Goal: Check status: Check status

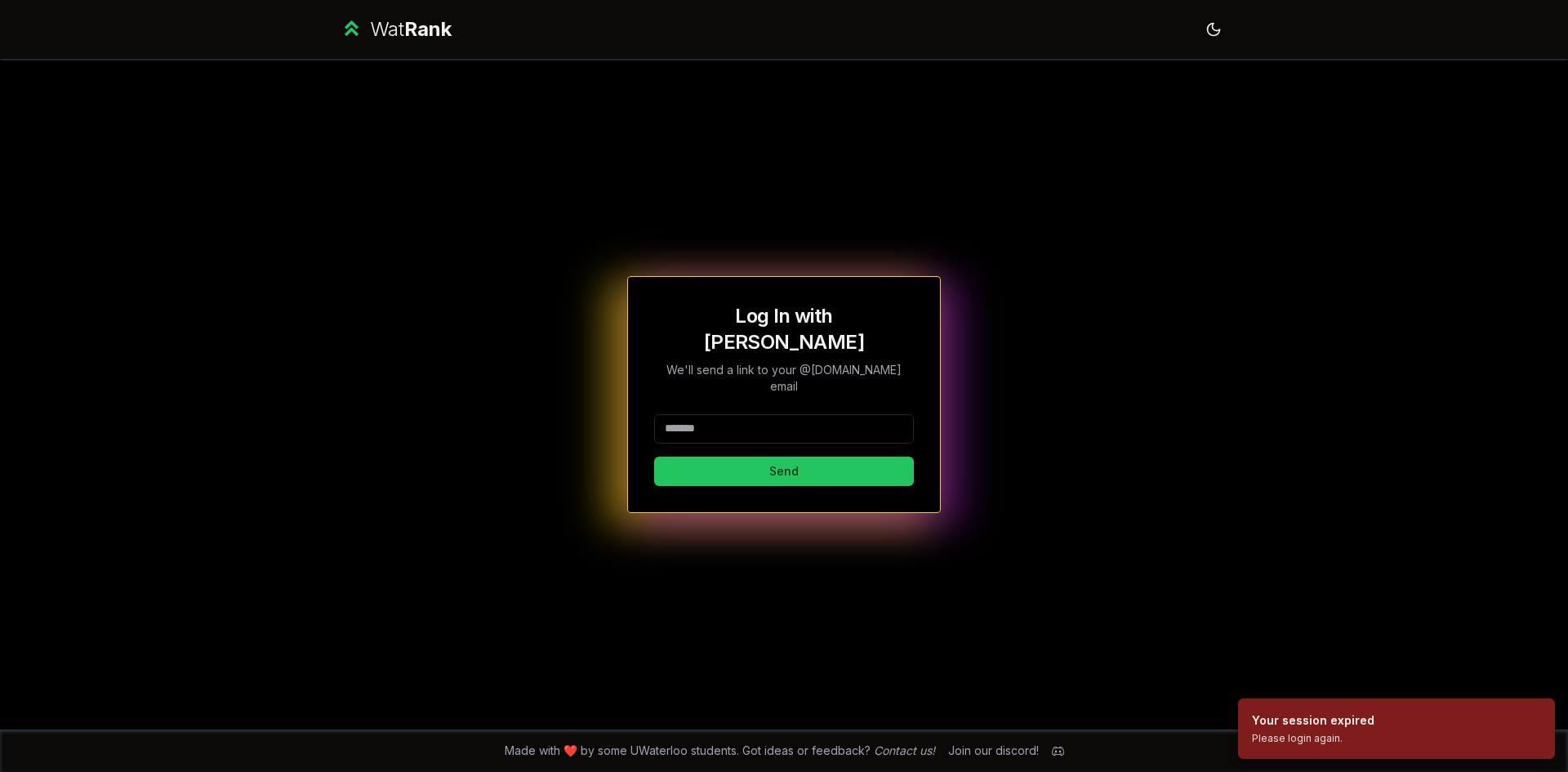
click at [725, 416] on input at bounding box center [784, 428] width 260 height 29
type input "******"
click at [704, 457] on button "Send" at bounding box center [784, 471] width 260 height 29
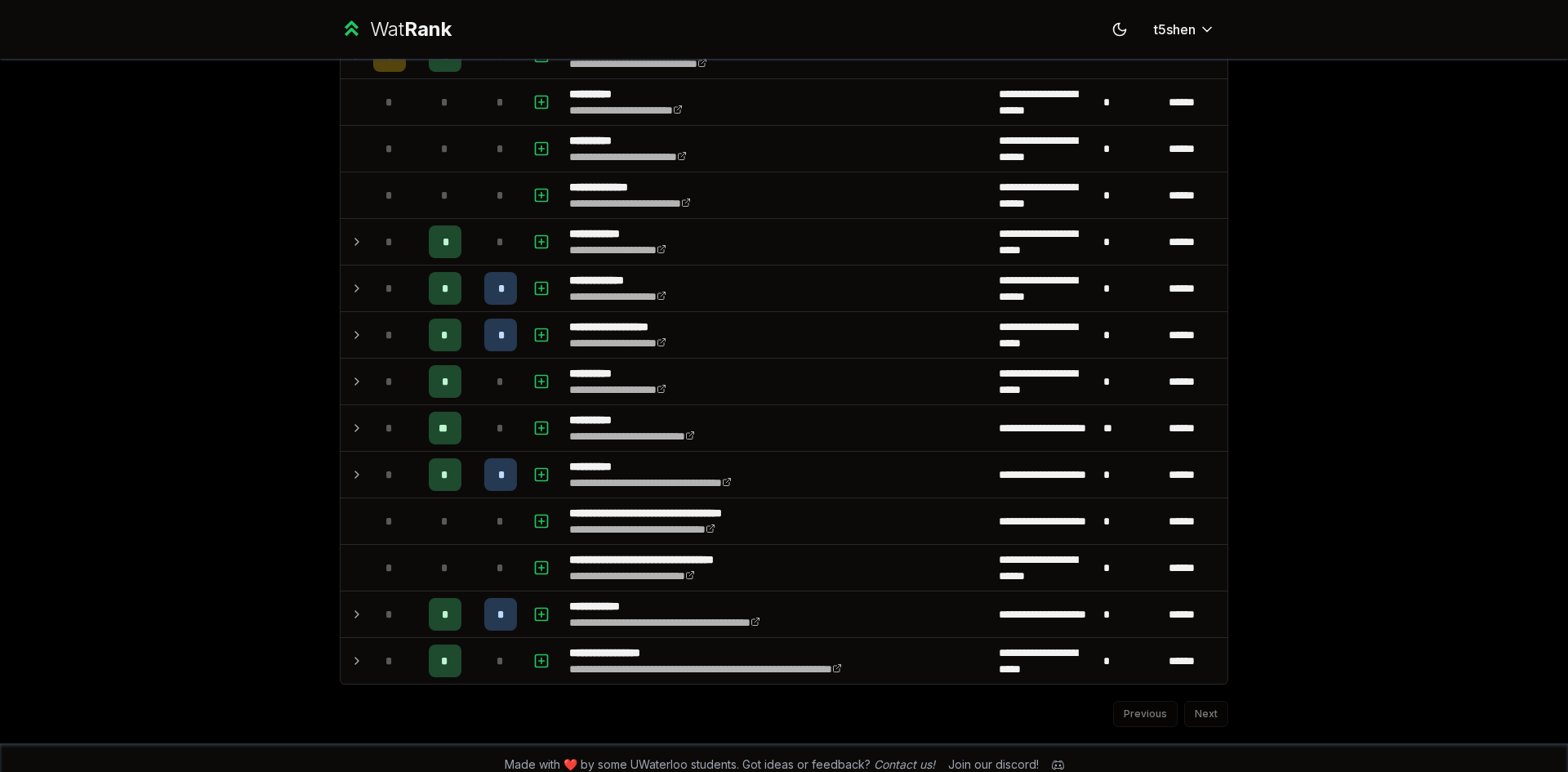
scroll to position [1607, 0]
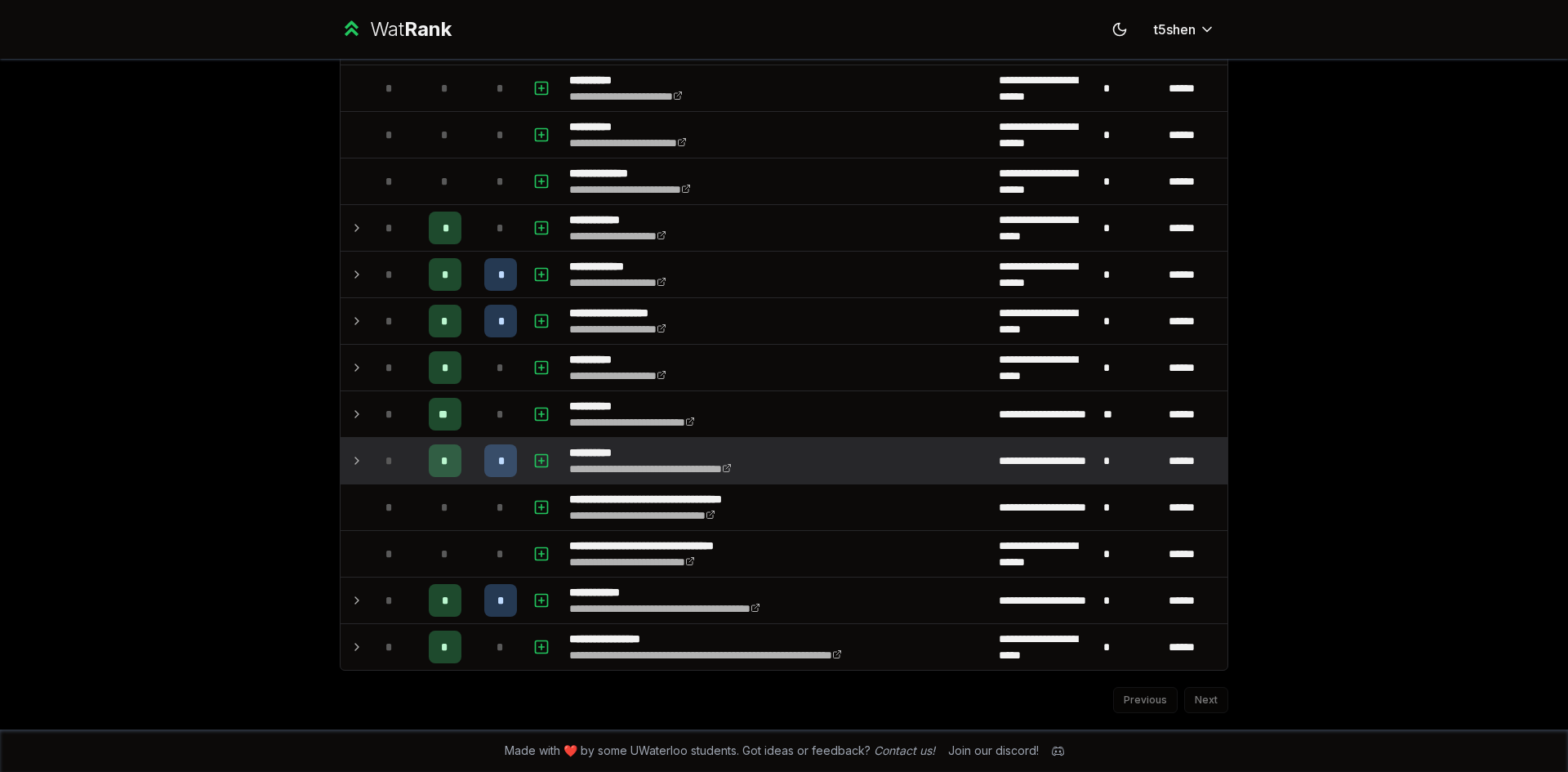
click at [341, 449] on td at bounding box center [353, 461] width 26 height 46
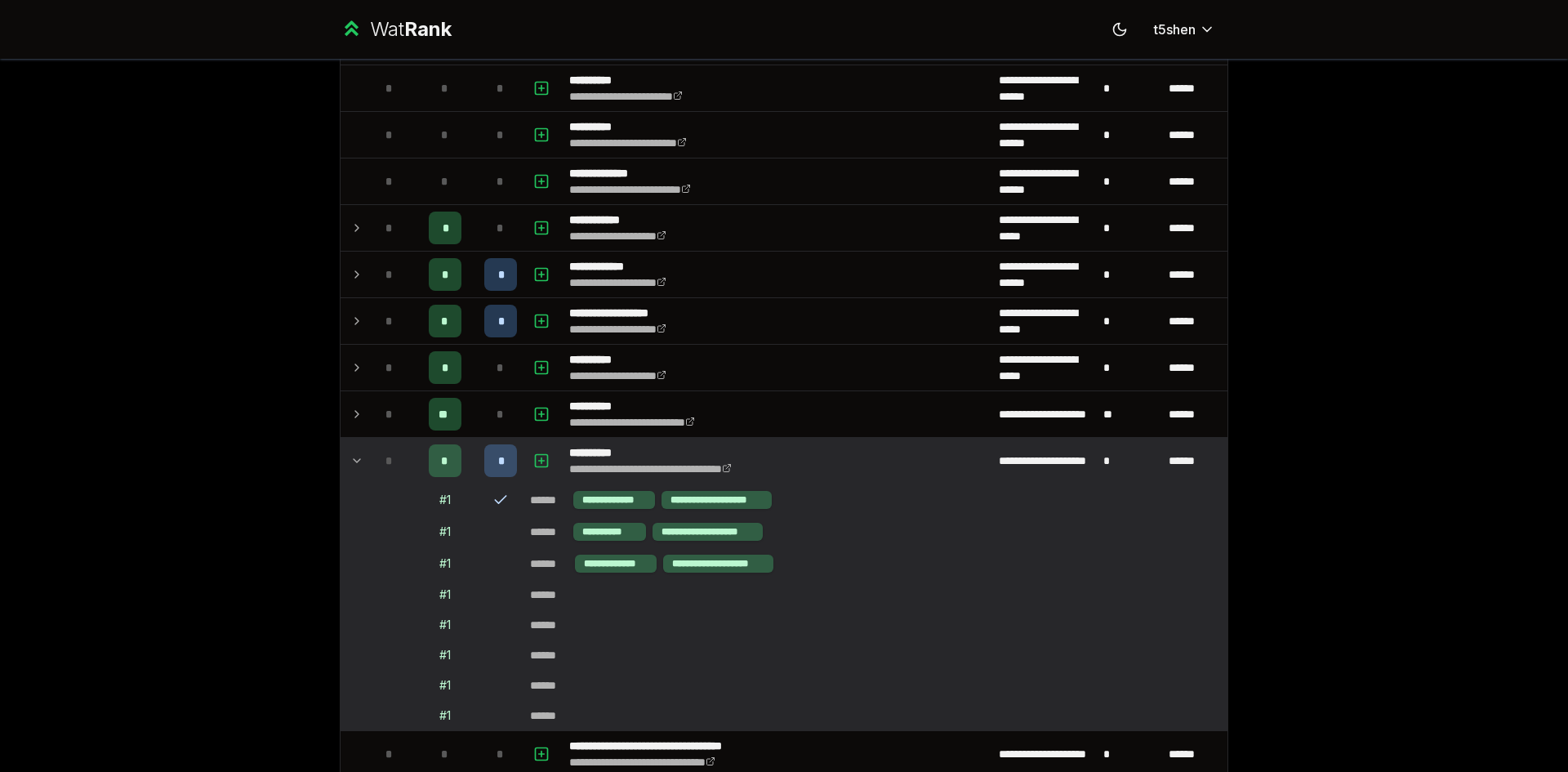
drag, startPoint x: 338, startPoint y: 449, endPoint x: 246, endPoint y: 428, distance: 94.4
click at [223, 429] on div "**********" at bounding box center [784, 386] width 1568 height 772
click at [353, 462] on icon at bounding box center [356, 460] width 7 height 3
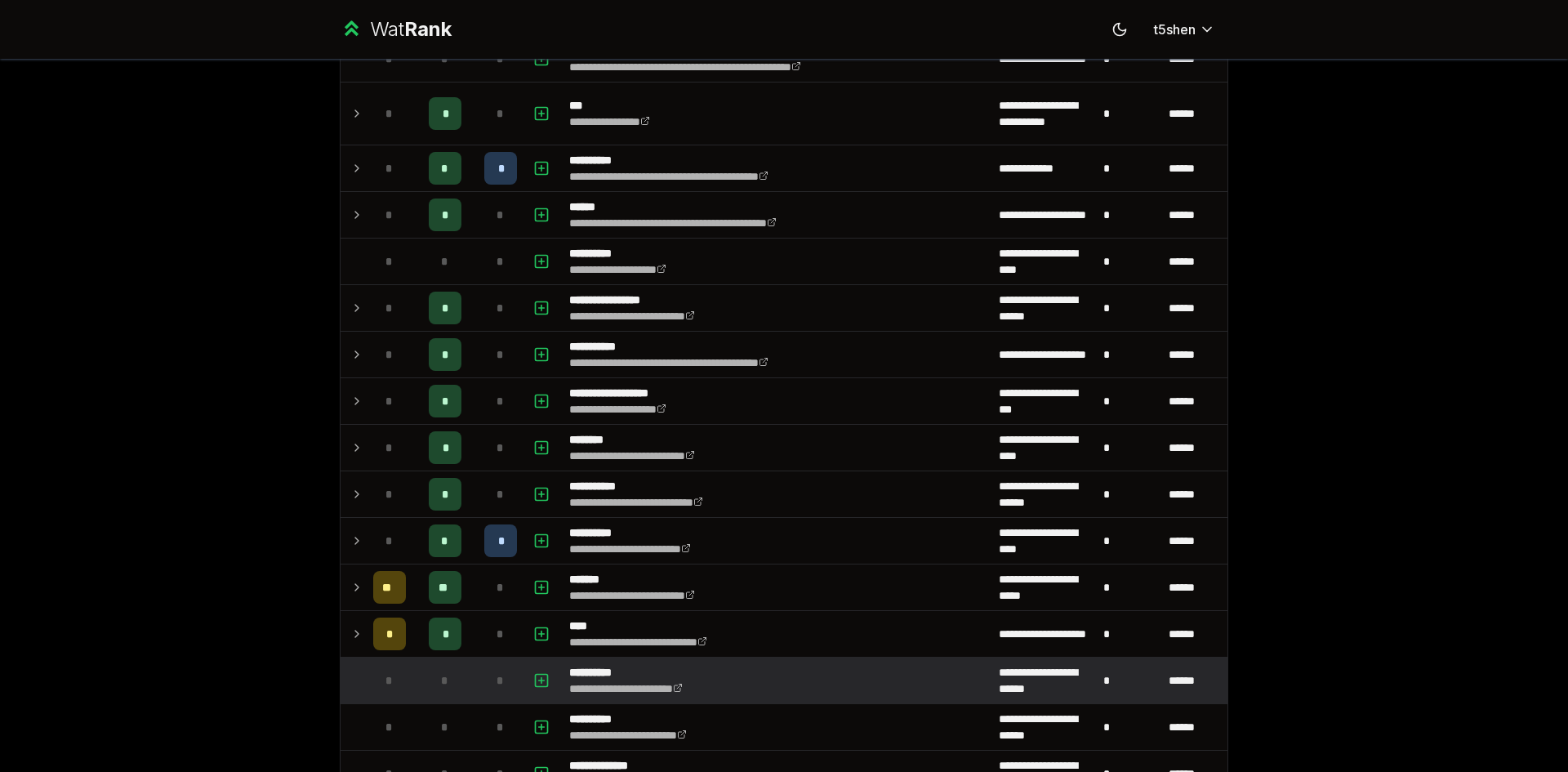
scroll to position [954, 0]
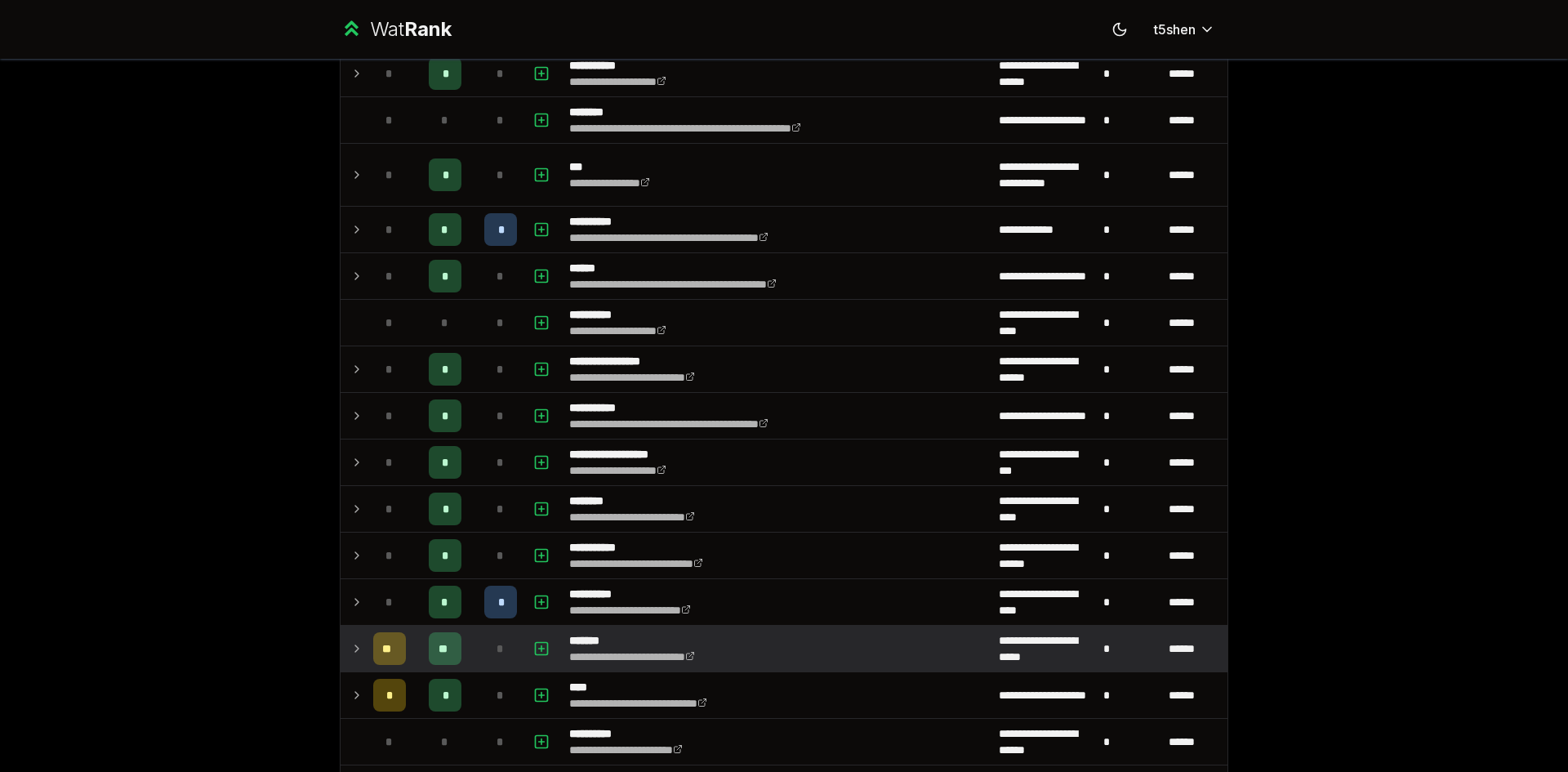
drag, startPoint x: 379, startPoint y: 655, endPoint x: 352, endPoint y: 638, distance: 31.9
click at [352, 638] on td at bounding box center [353, 648] width 26 height 46
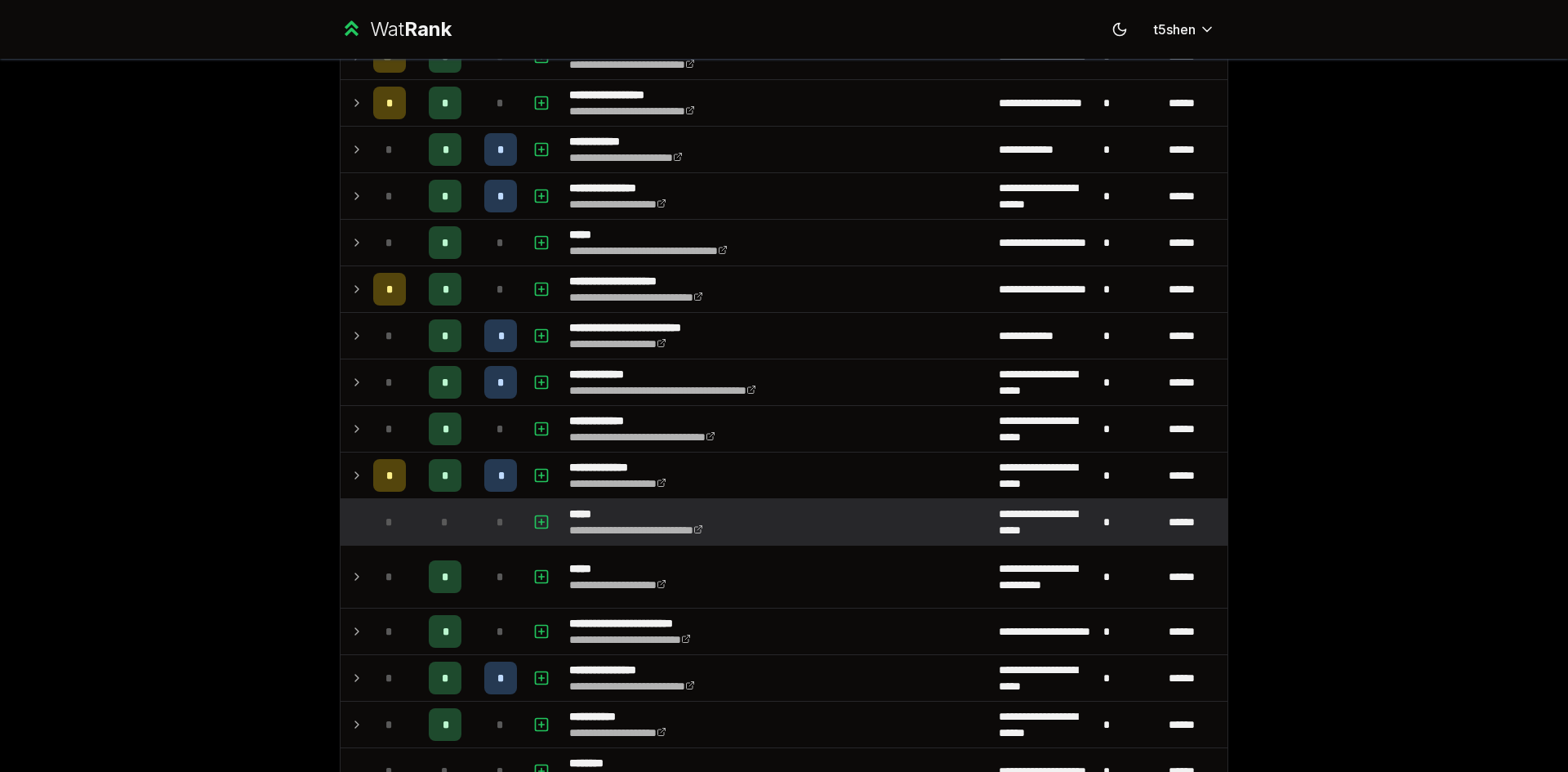
scroll to position [300, 0]
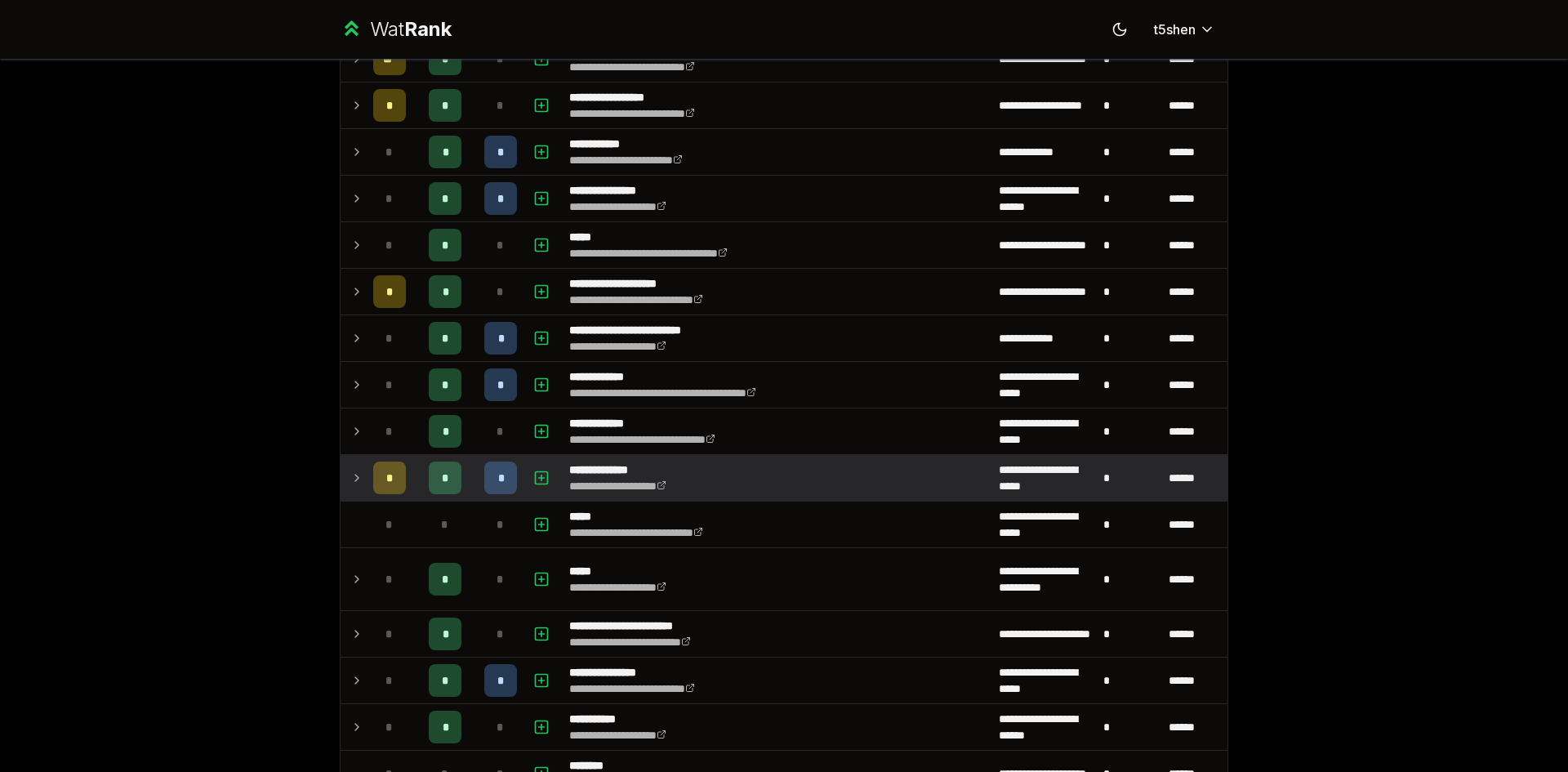
click at [341, 472] on td at bounding box center [353, 477] width 26 height 46
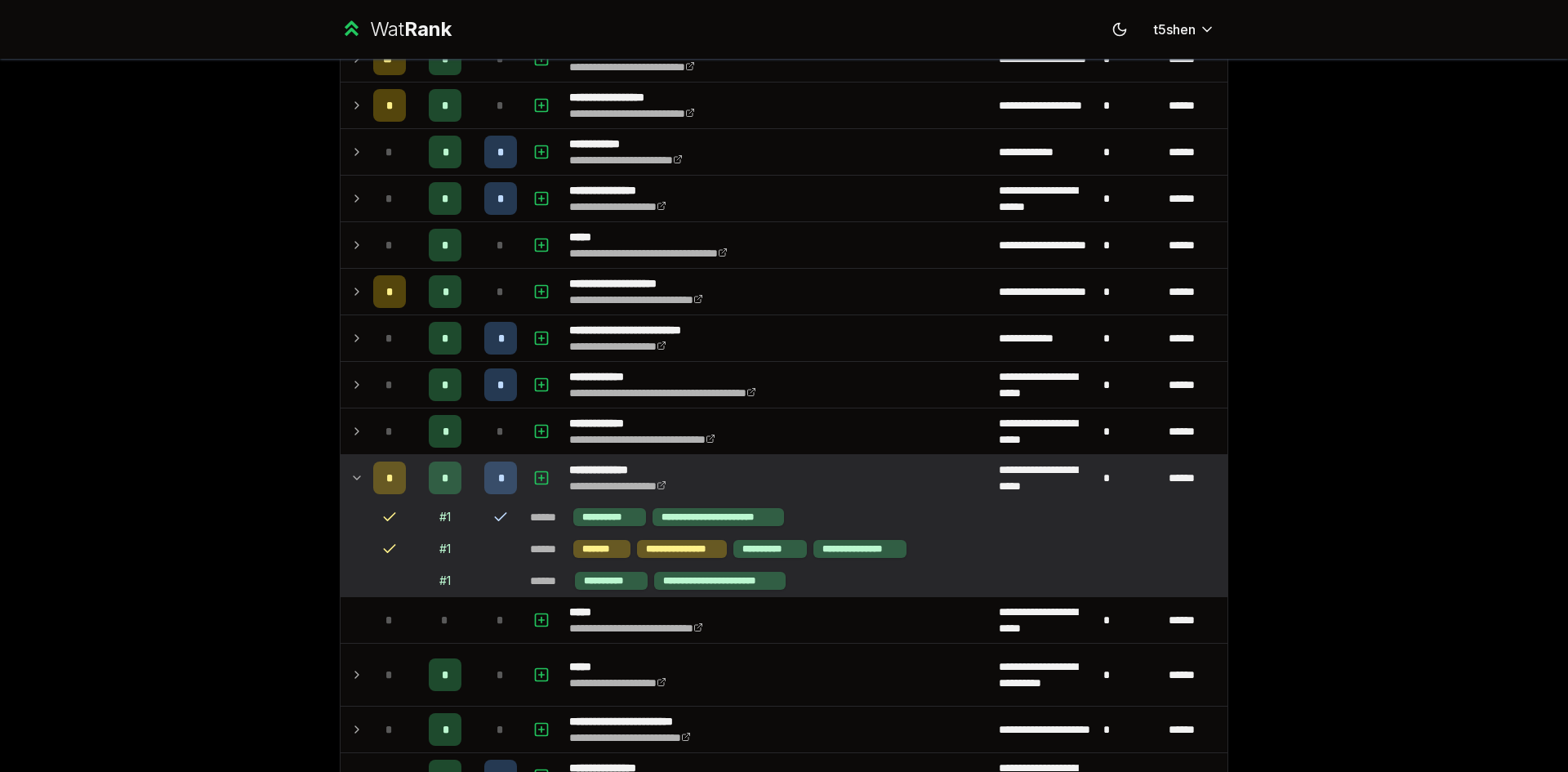
click at [342, 474] on td at bounding box center [353, 477] width 26 height 46
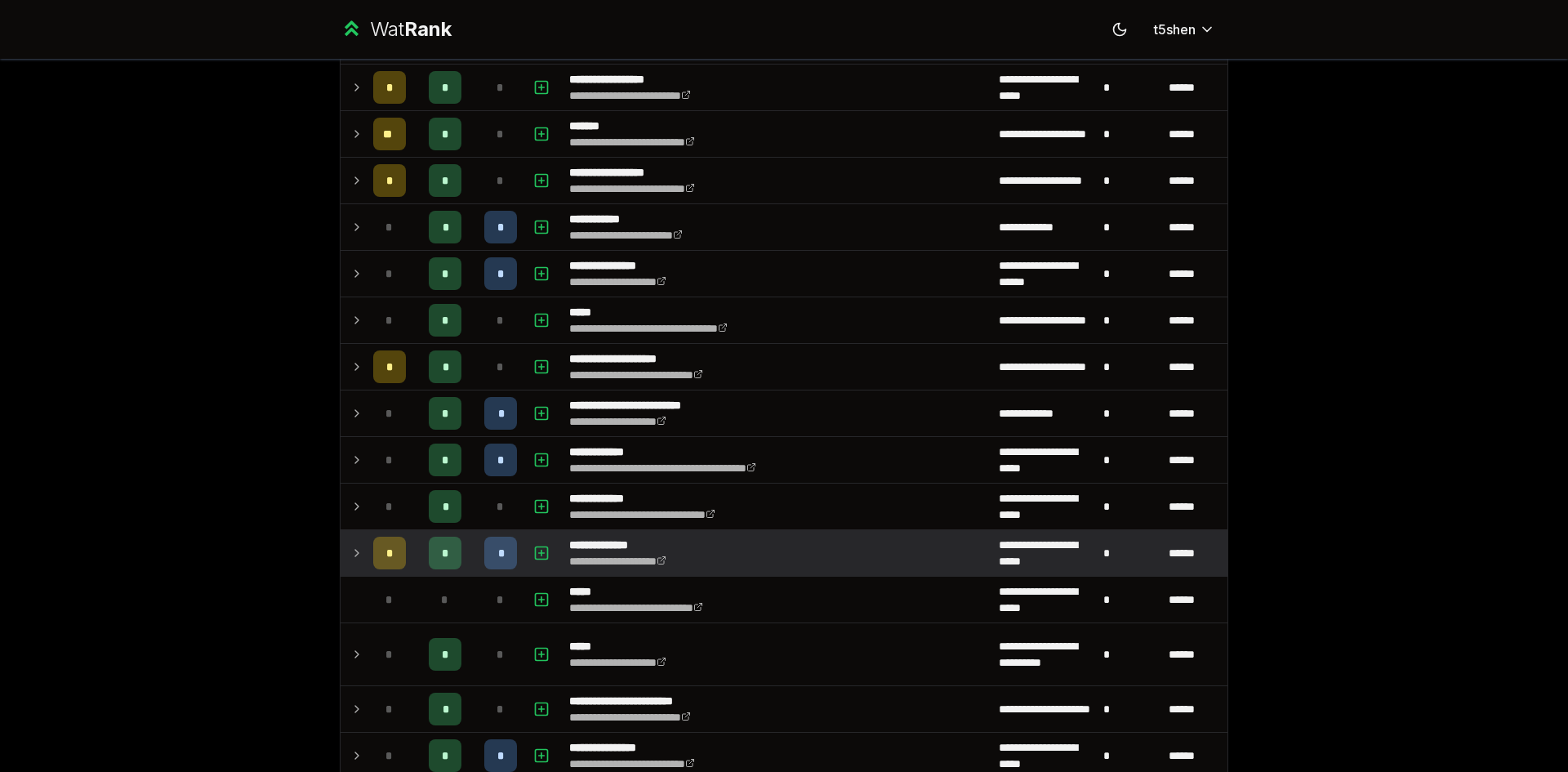
scroll to position [219, 0]
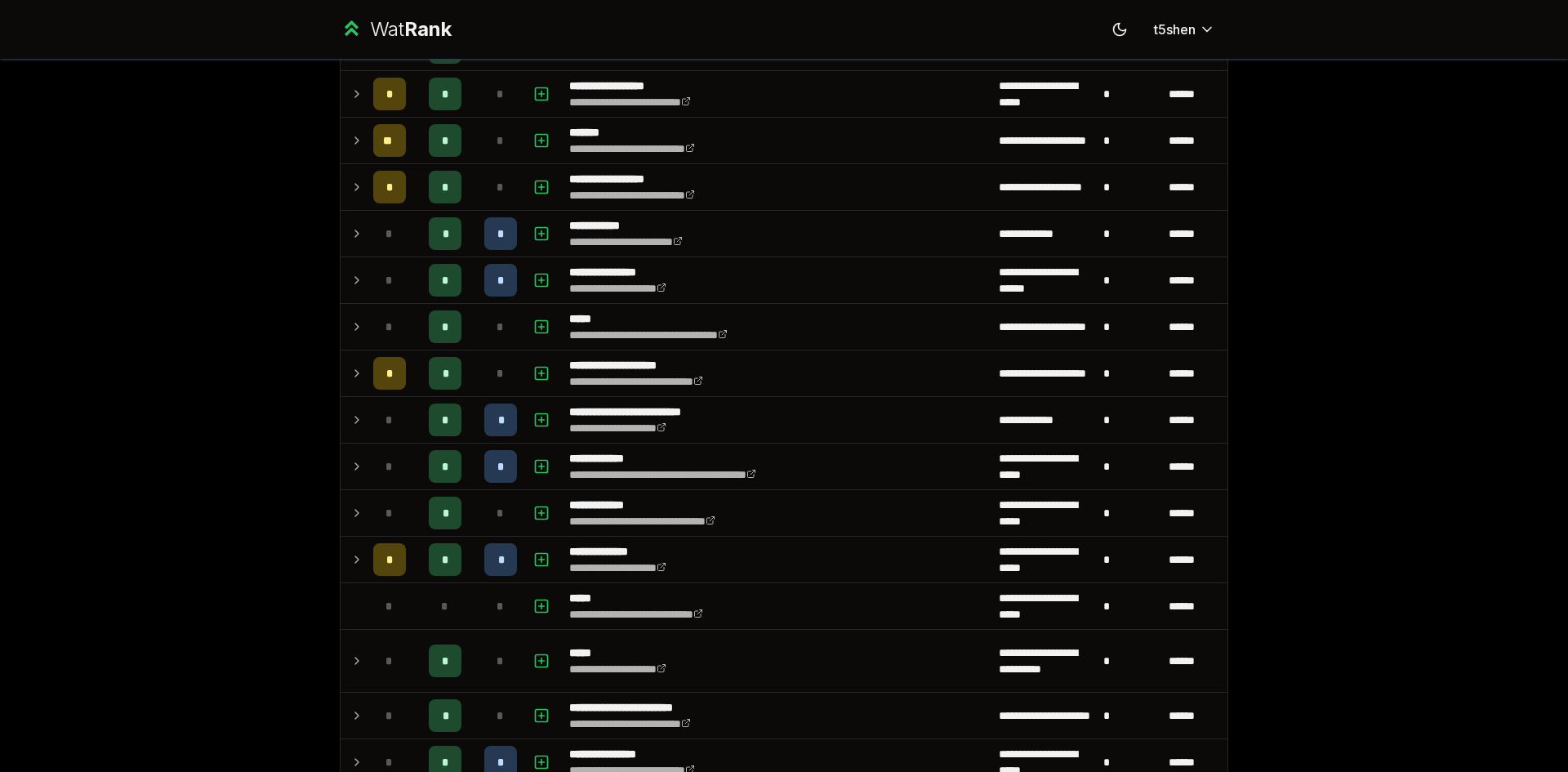
drag, startPoint x: 342, startPoint y: 474, endPoint x: 261, endPoint y: 467, distance: 81.3
drag, startPoint x: 261, startPoint y: 467, endPoint x: 228, endPoint y: 450, distance: 37.1
click at [233, 454] on div "**********" at bounding box center [784, 386] width 1568 height 772
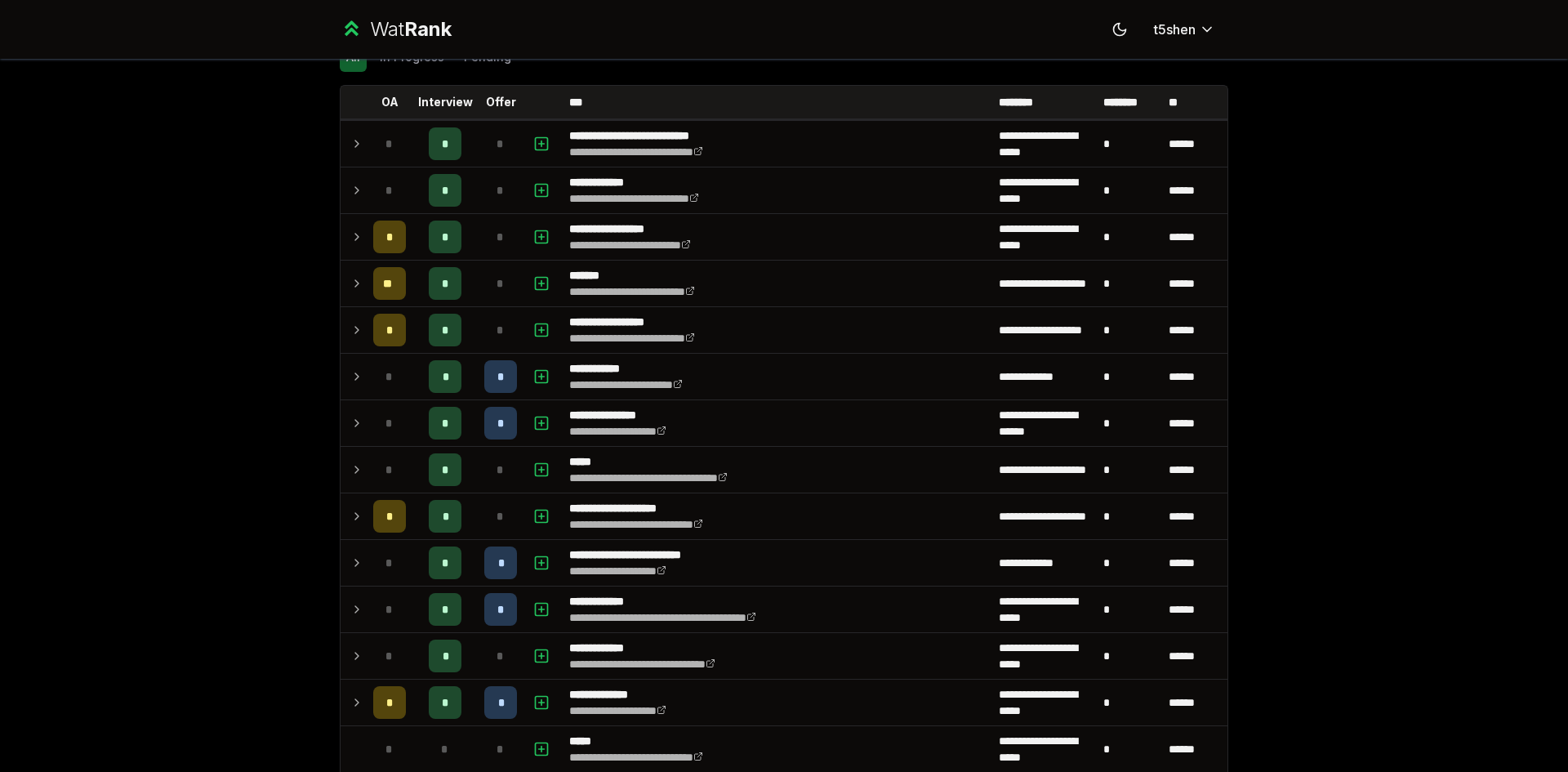
scroll to position [82, 0]
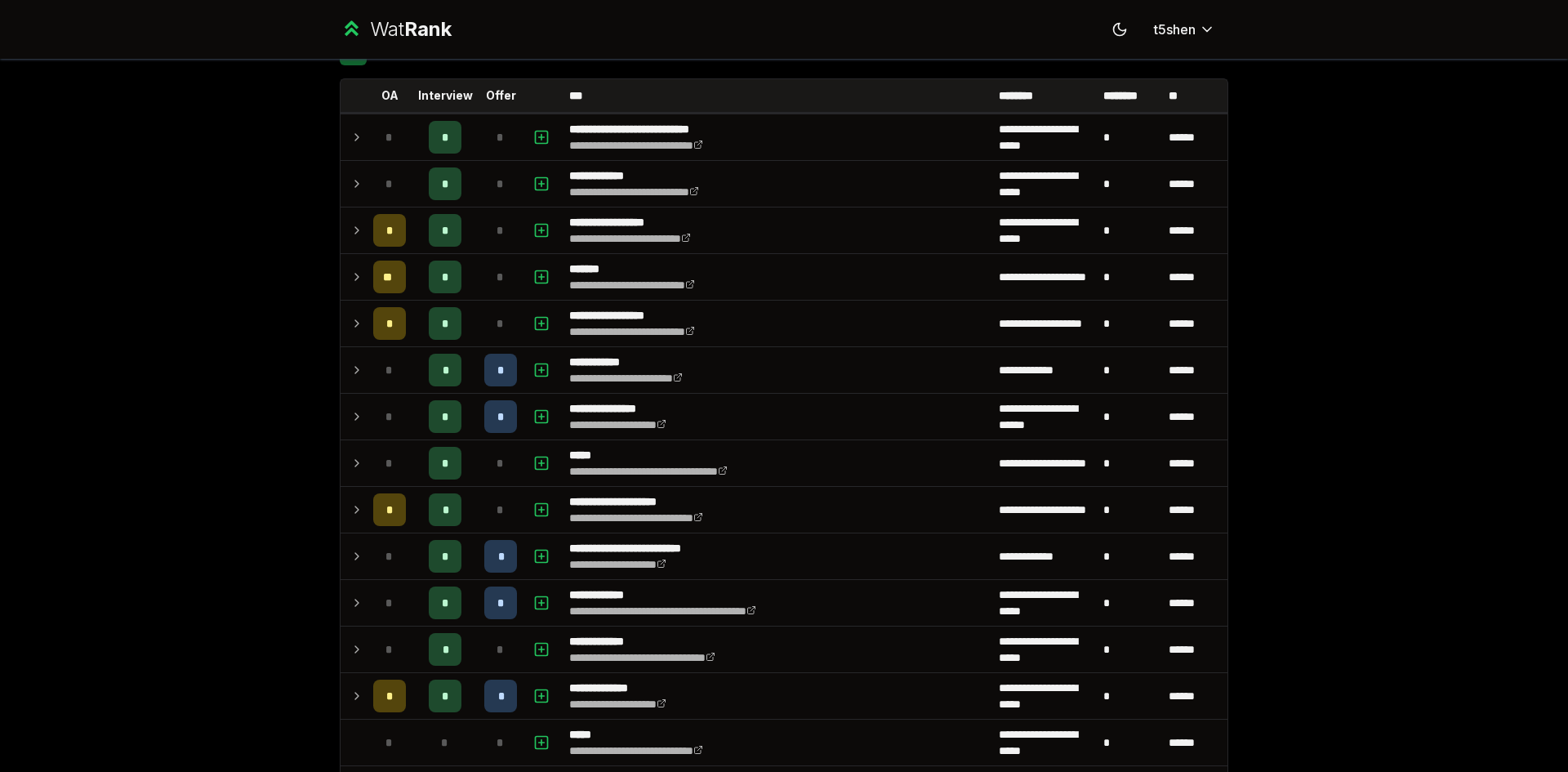
drag, startPoint x: 223, startPoint y: 447, endPoint x: 188, endPoint y: 432, distance: 38.1
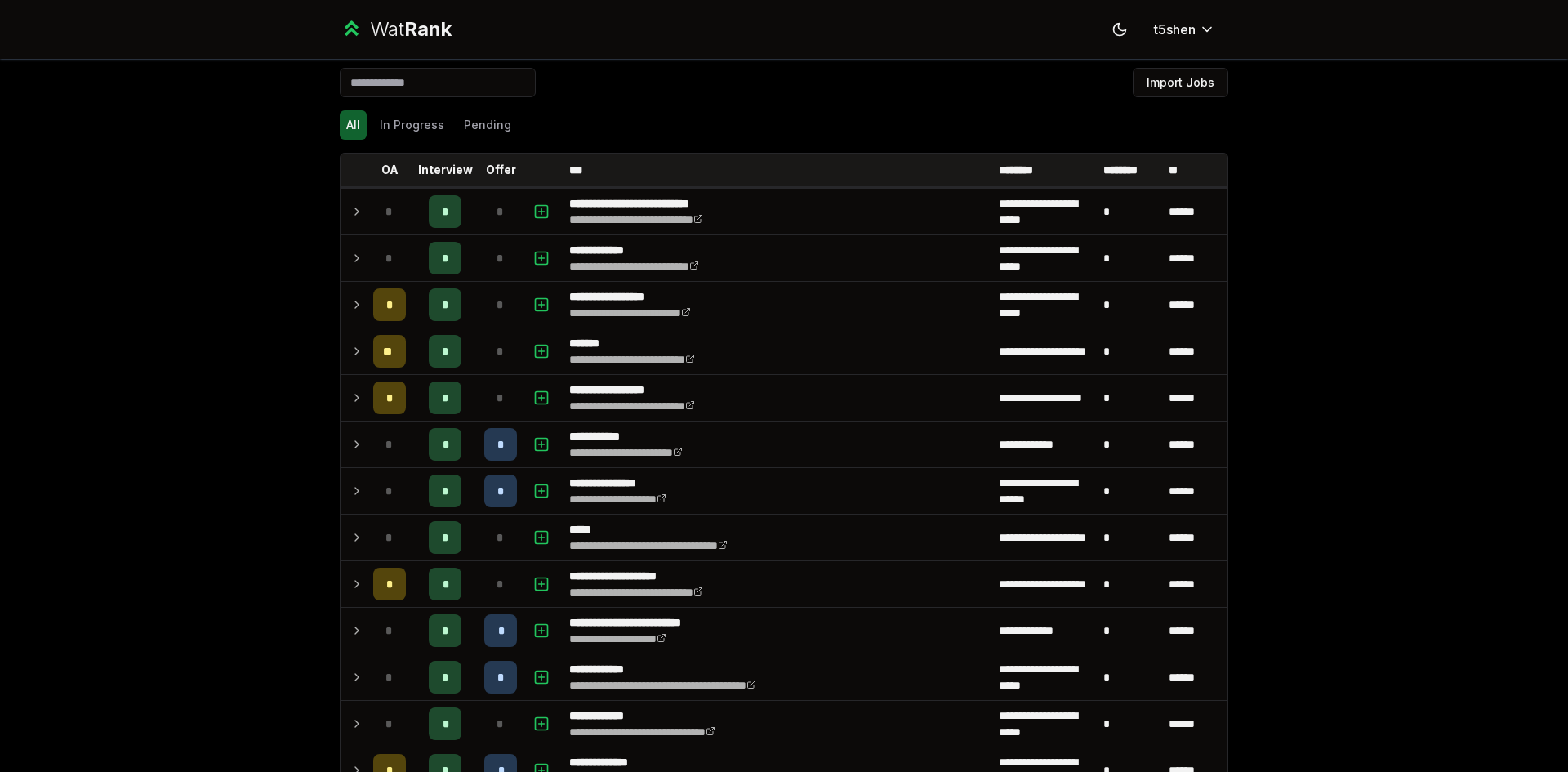
scroll to position [0, 0]
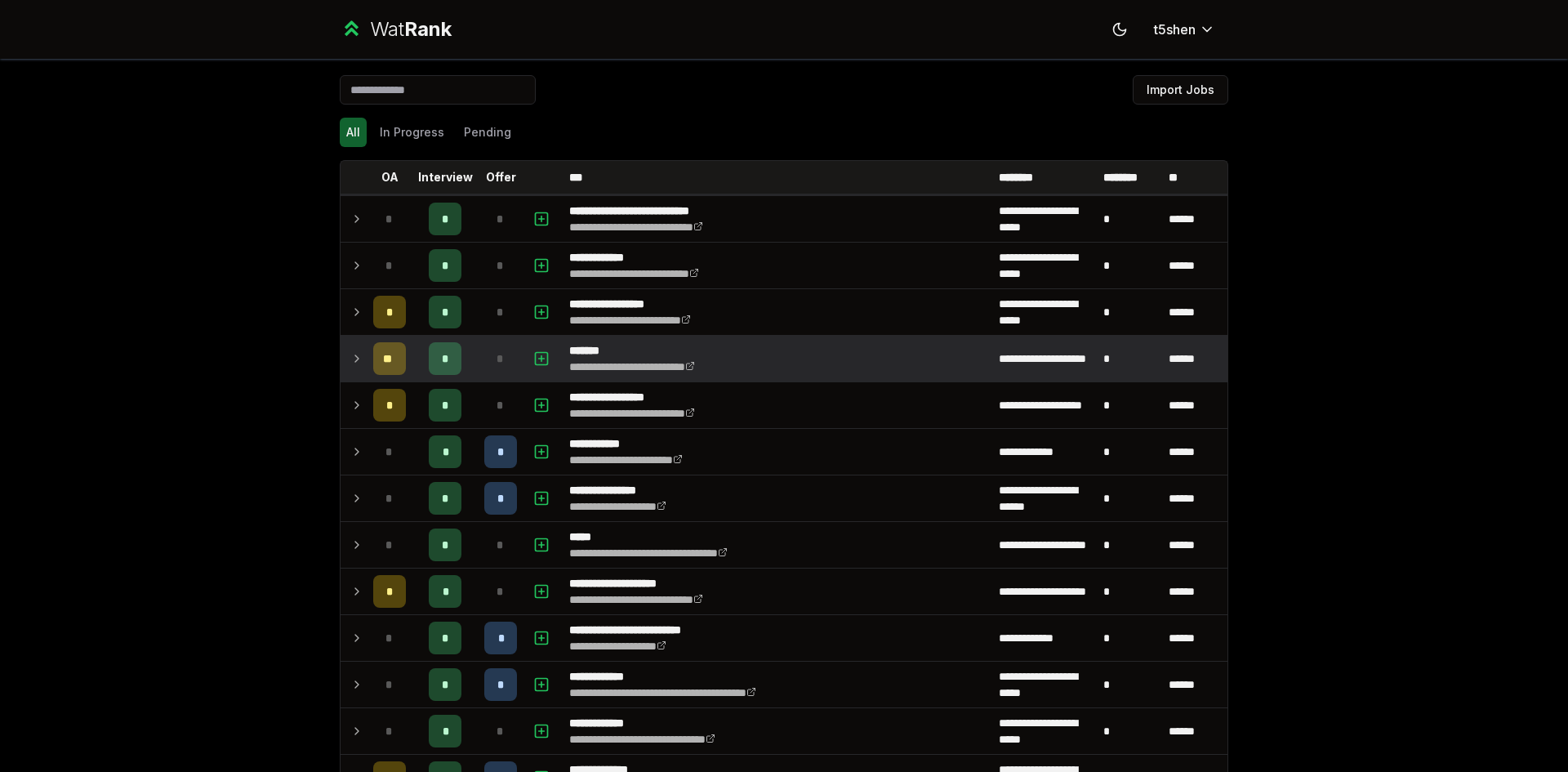
click at [350, 351] on icon at bounding box center [356, 358] width 13 height 20
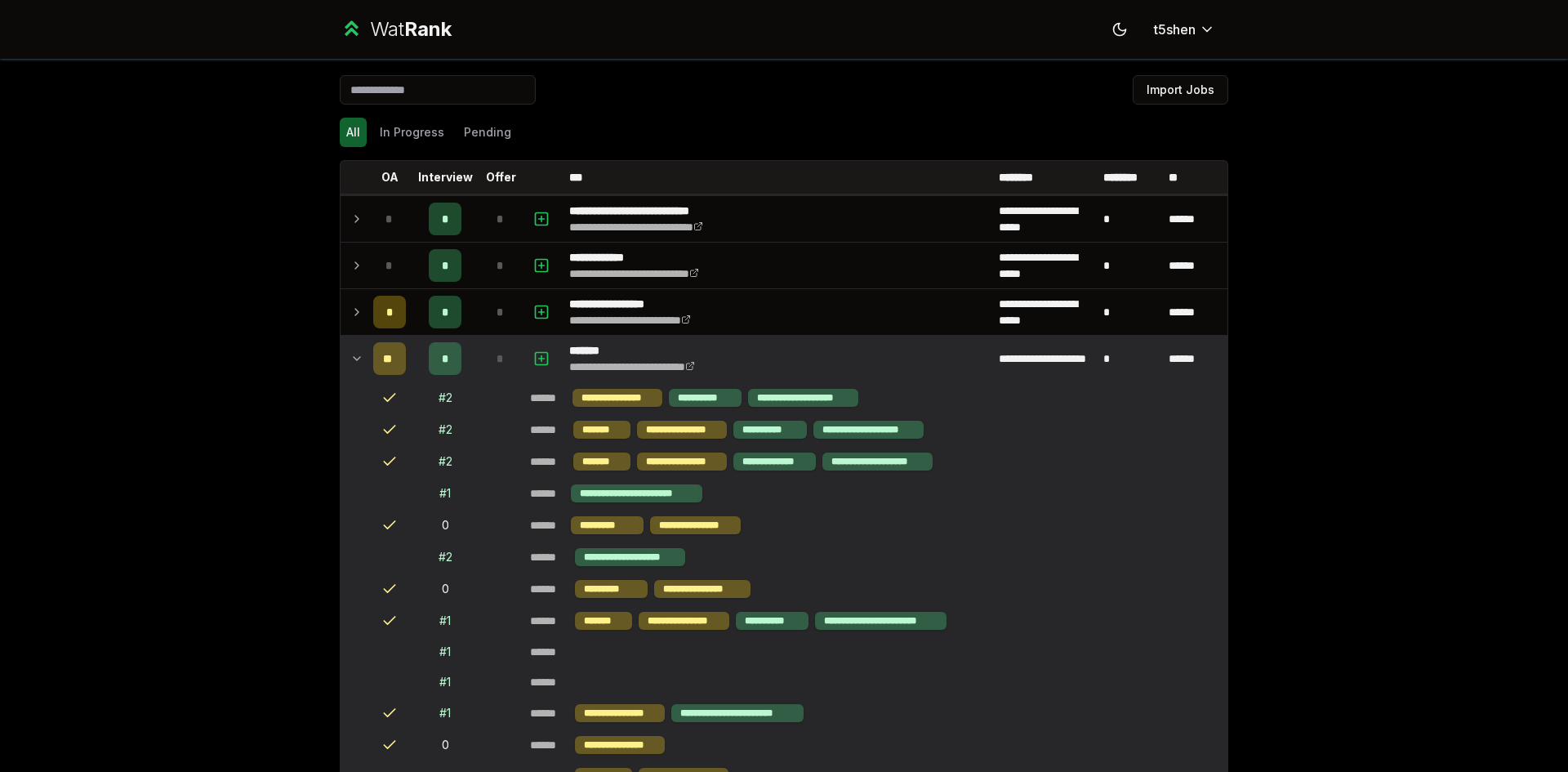
drag, startPoint x: 347, startPoint y: 351, endPoint x: 281, endPoint y: 356, distance: 66.2
drag, startPoint x: 281, startPoint y: 356, endPoint x: 187, endPoint y: 352, distance: 94.1
click at [187, 352] on div "**********" at bounding box center [784, 386] width 1568 height 772
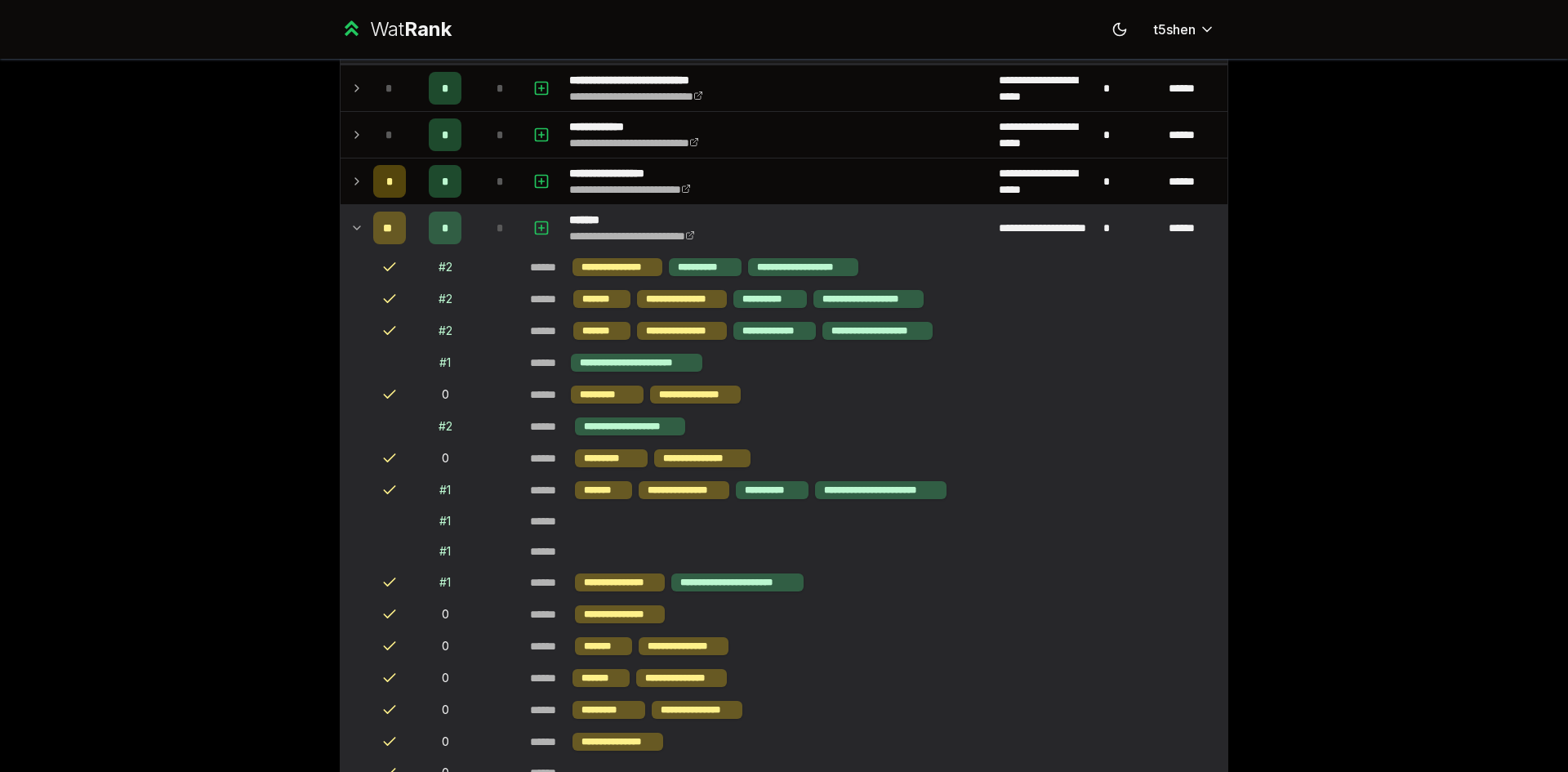
scroll to position [82, 0]
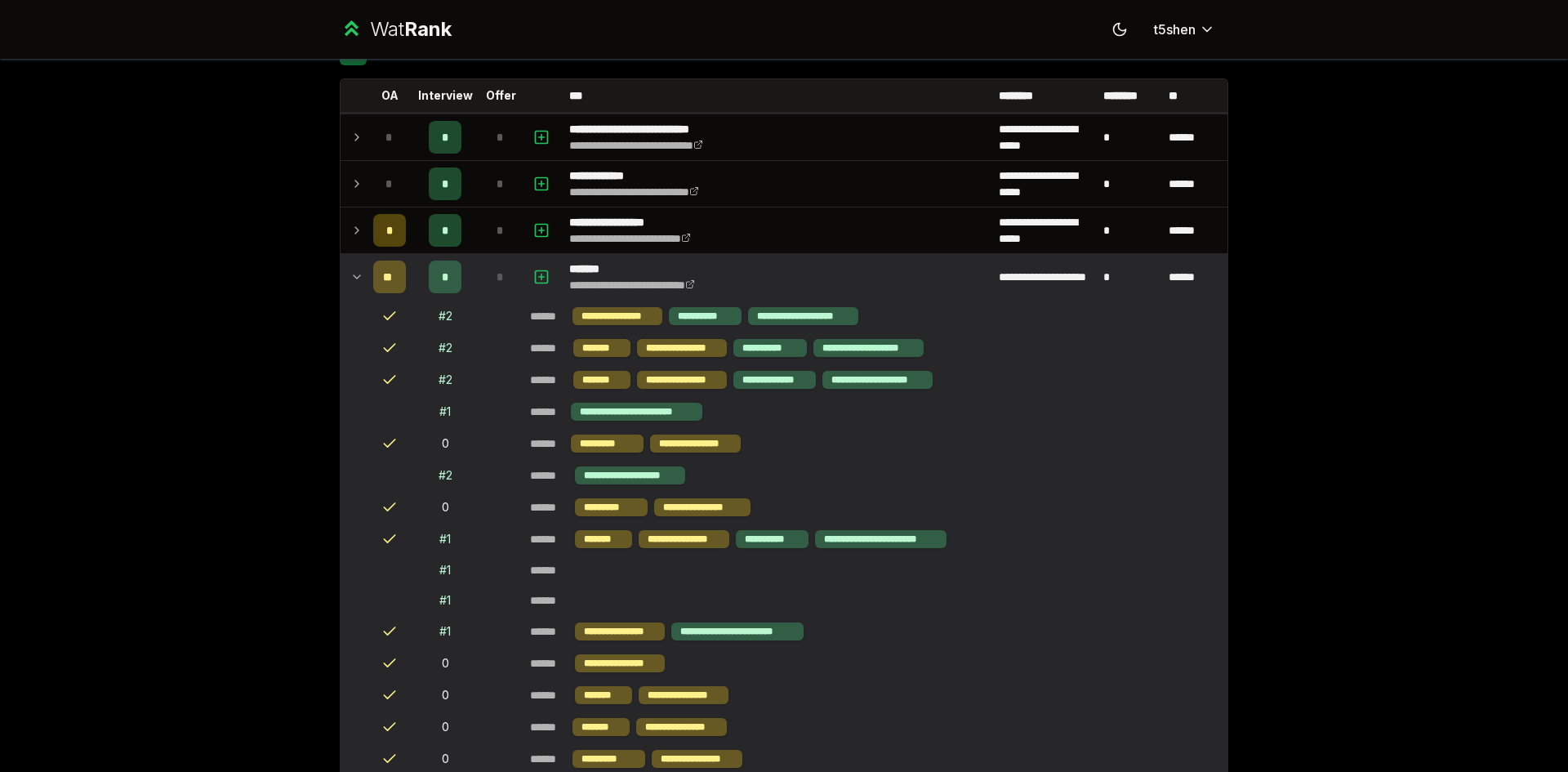
click at [350, 284] on icon at bounding box center [356, 277] width 13 height 20
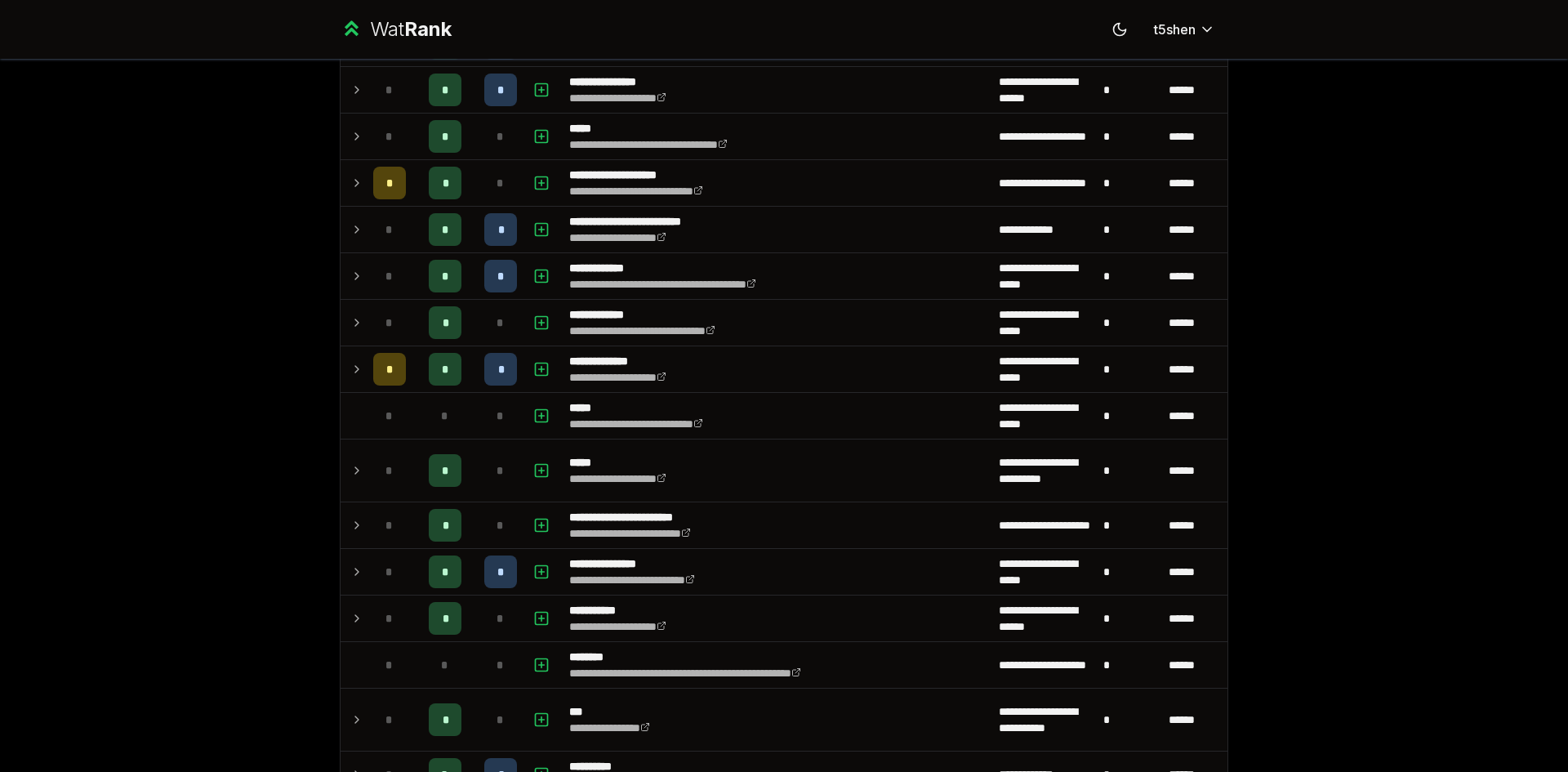
drag, startPoint x: 287, startPoint y: 265, endPoint x: 209, endPoint y: 255, distance: 78.6
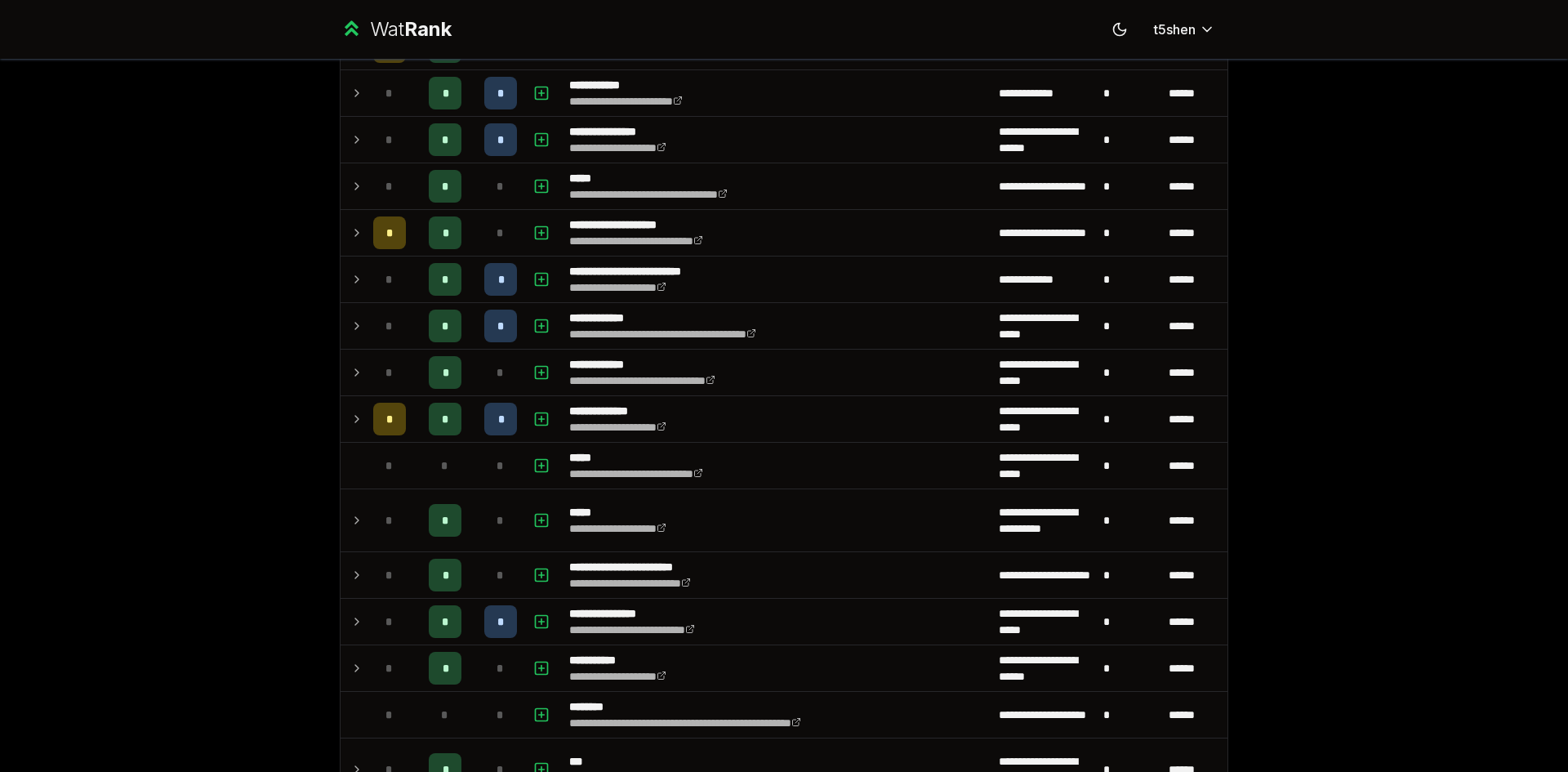
scroll to position [409, 0]
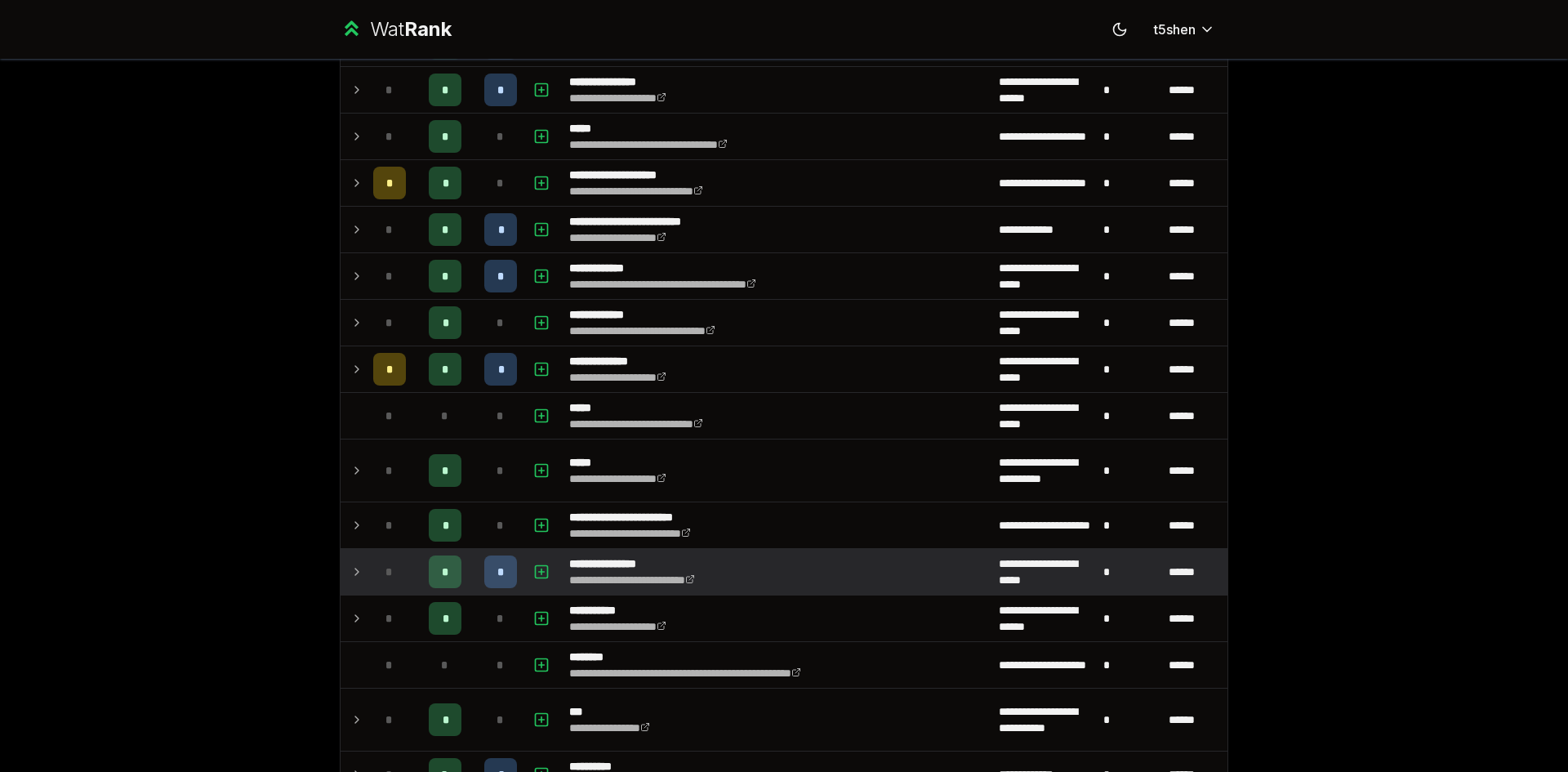
click at [359, 567] on td at bounding box center [353, 572] width 26 height 46
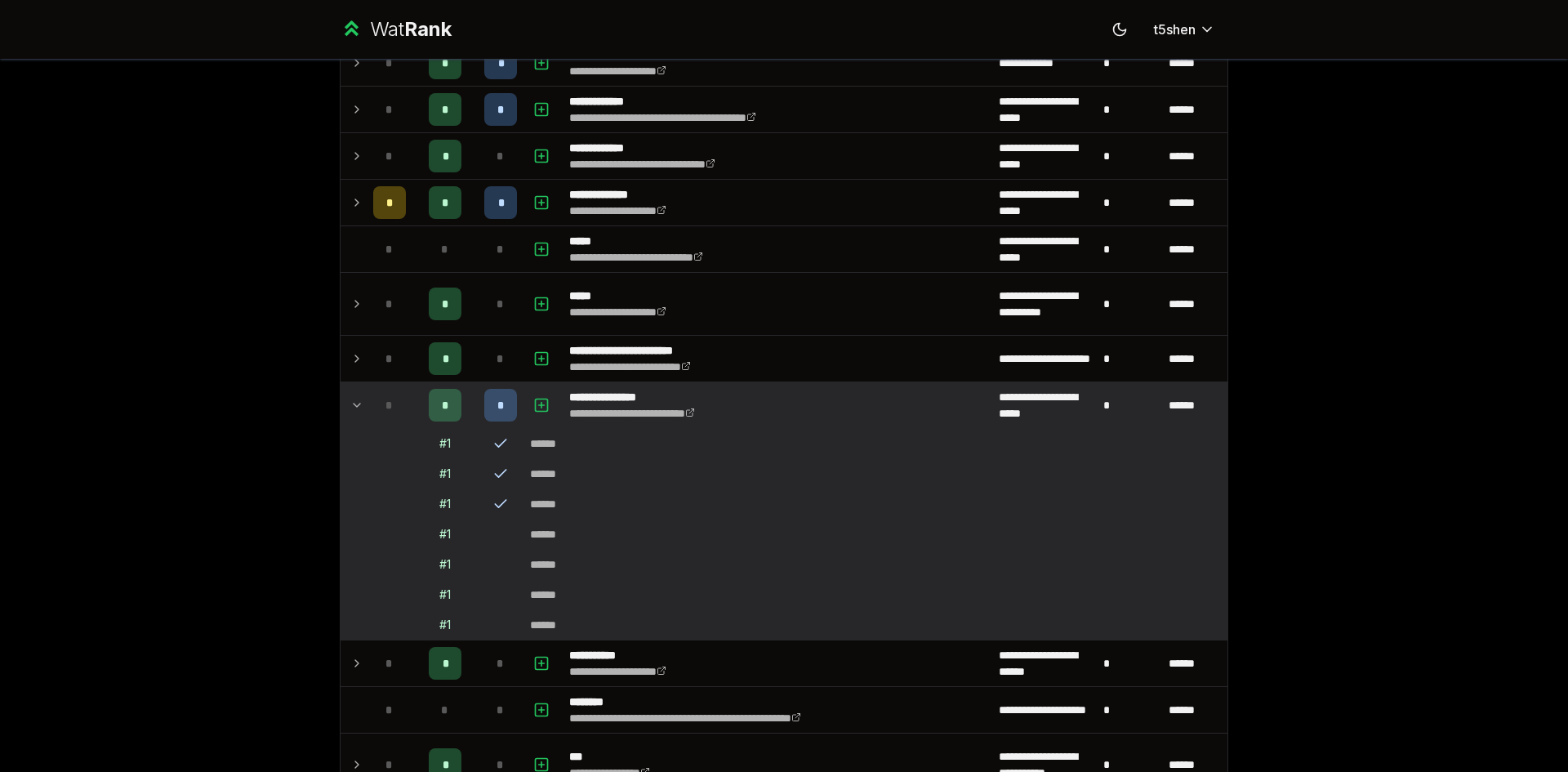
scroll to position [654, 0]
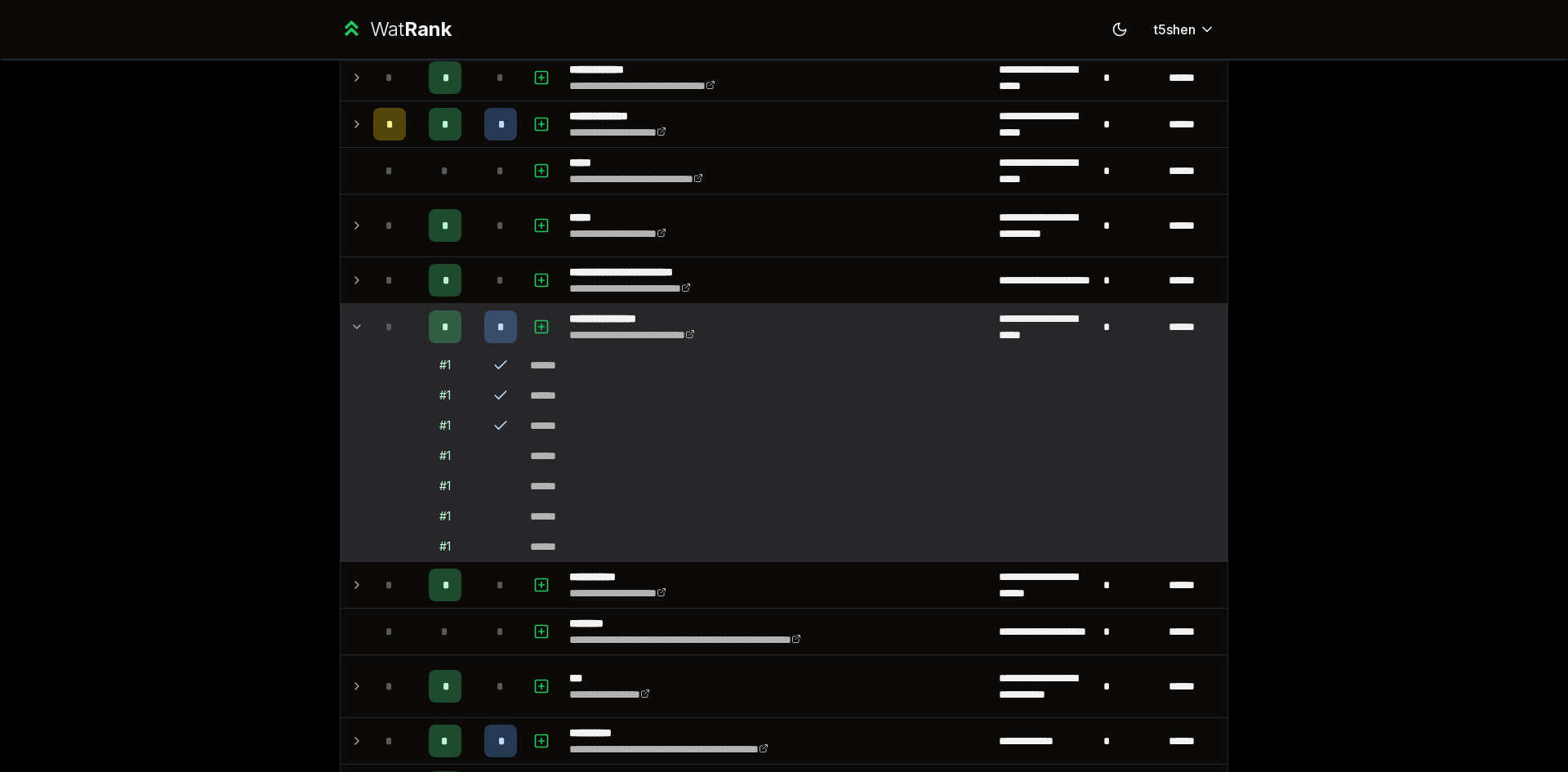
click at [494, 422] on icon at bounding box center [501, 426] width 17 height 17
click at [540, 329] on icon "button" at bounding box center [542, 327] width 17 height 20
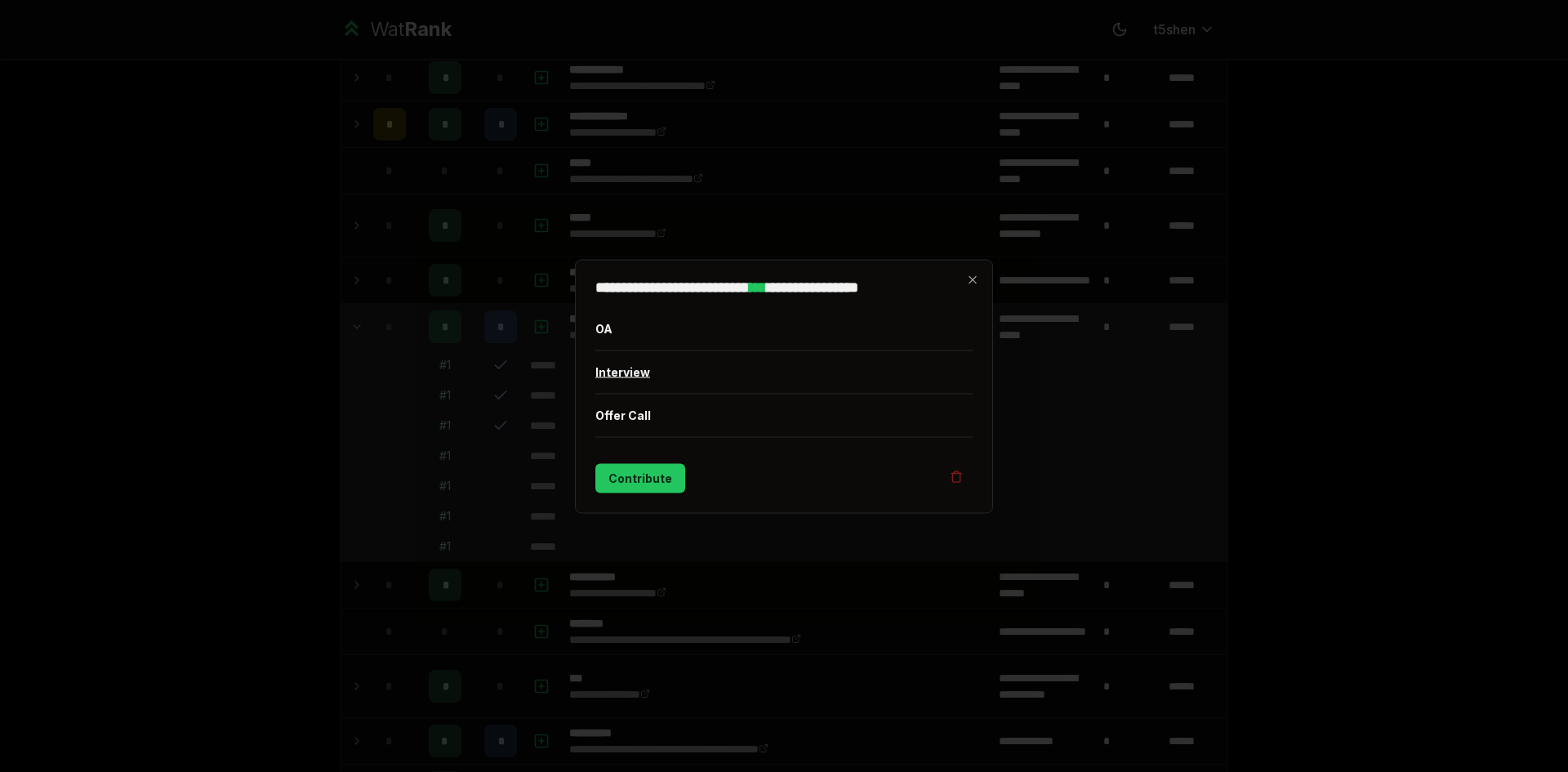
click at [644, 371] on button "Interview" at bounding box center [784, 372] width 378 height 43
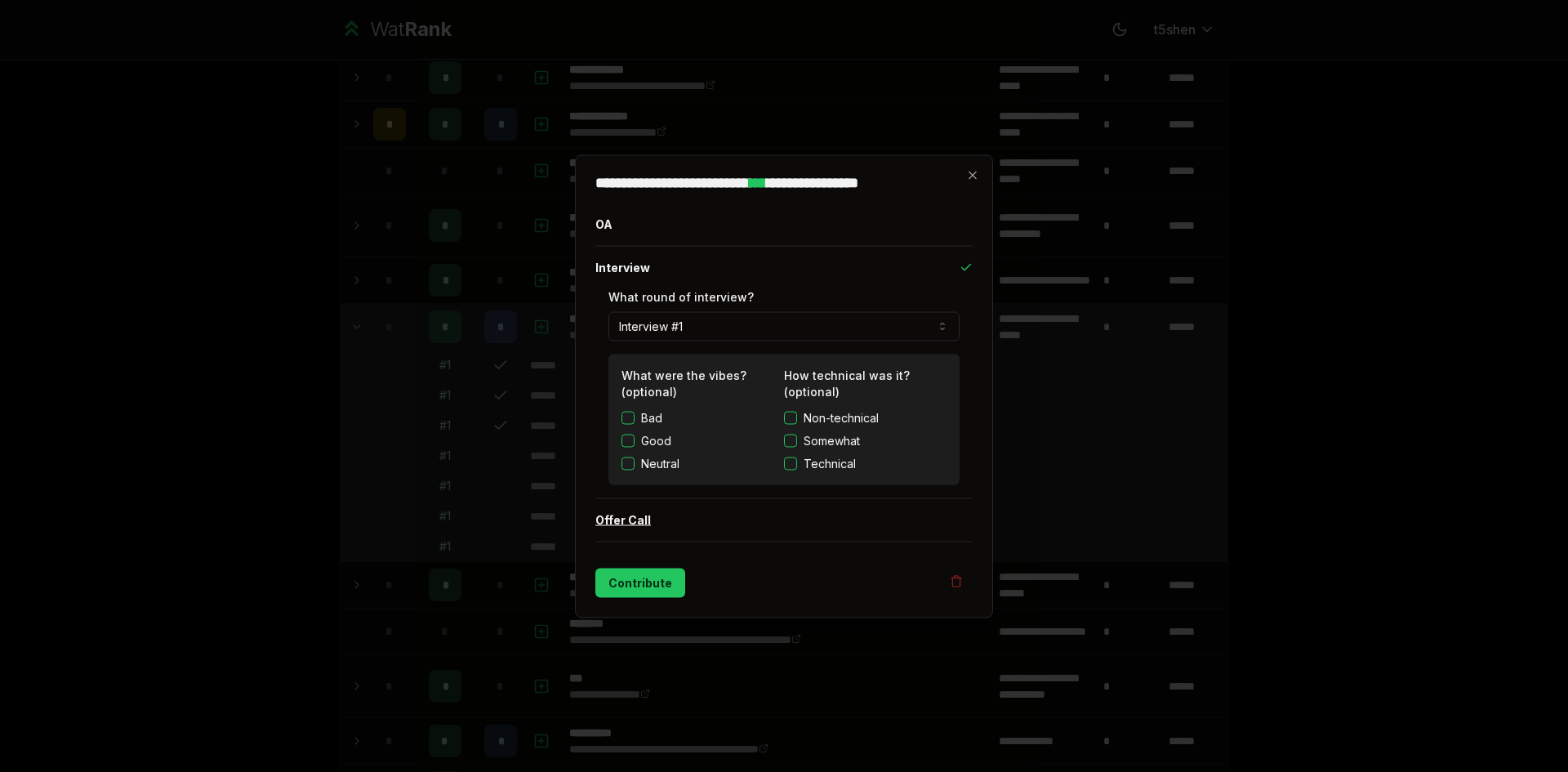
click at [649, 520] on button "Offer Call" at bounding box center [784, 520] width 378 height 43
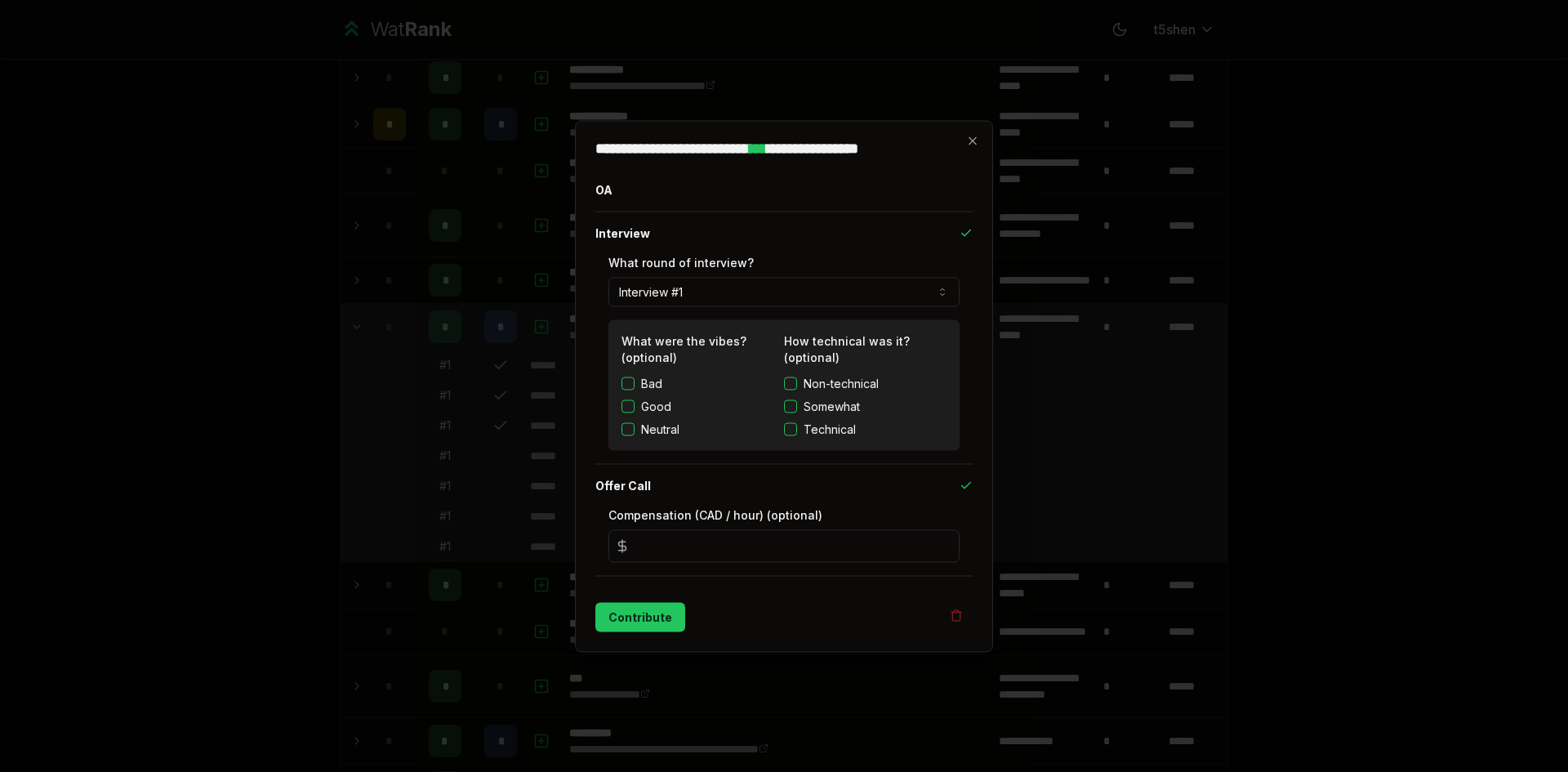
click at [983, 145] on div "**********" at bounding box center [784, 386] width 419 height 532
click at [988, 145] on div "**********" at bounding box center [784, 386] width 419 height 532
click at [969, 142] on icon "button" at bounding box center [972, 140] width 13 height 13
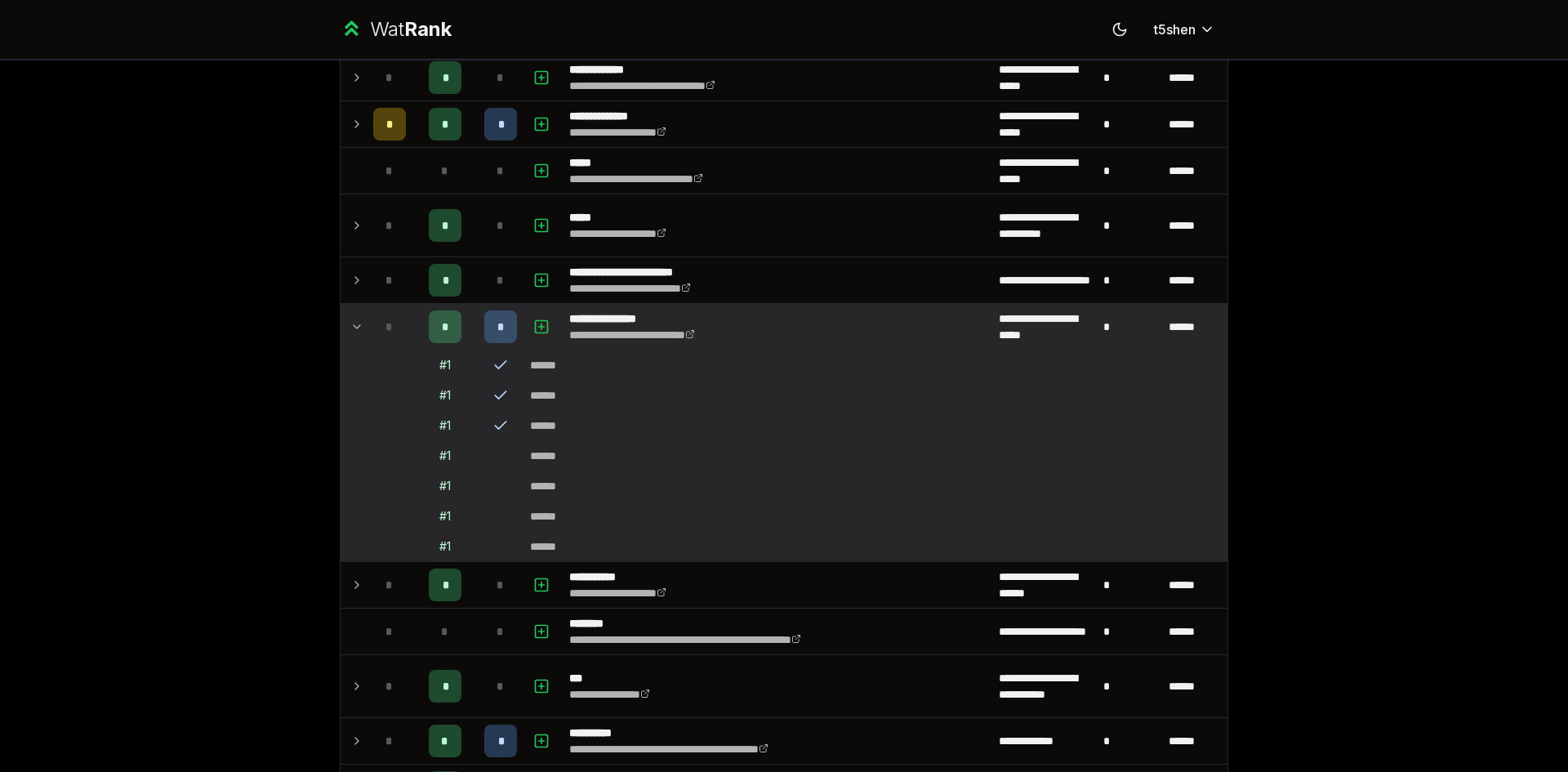
click at [545, 329] on button "button" at bounding box center [541, 326] width 22 height 26
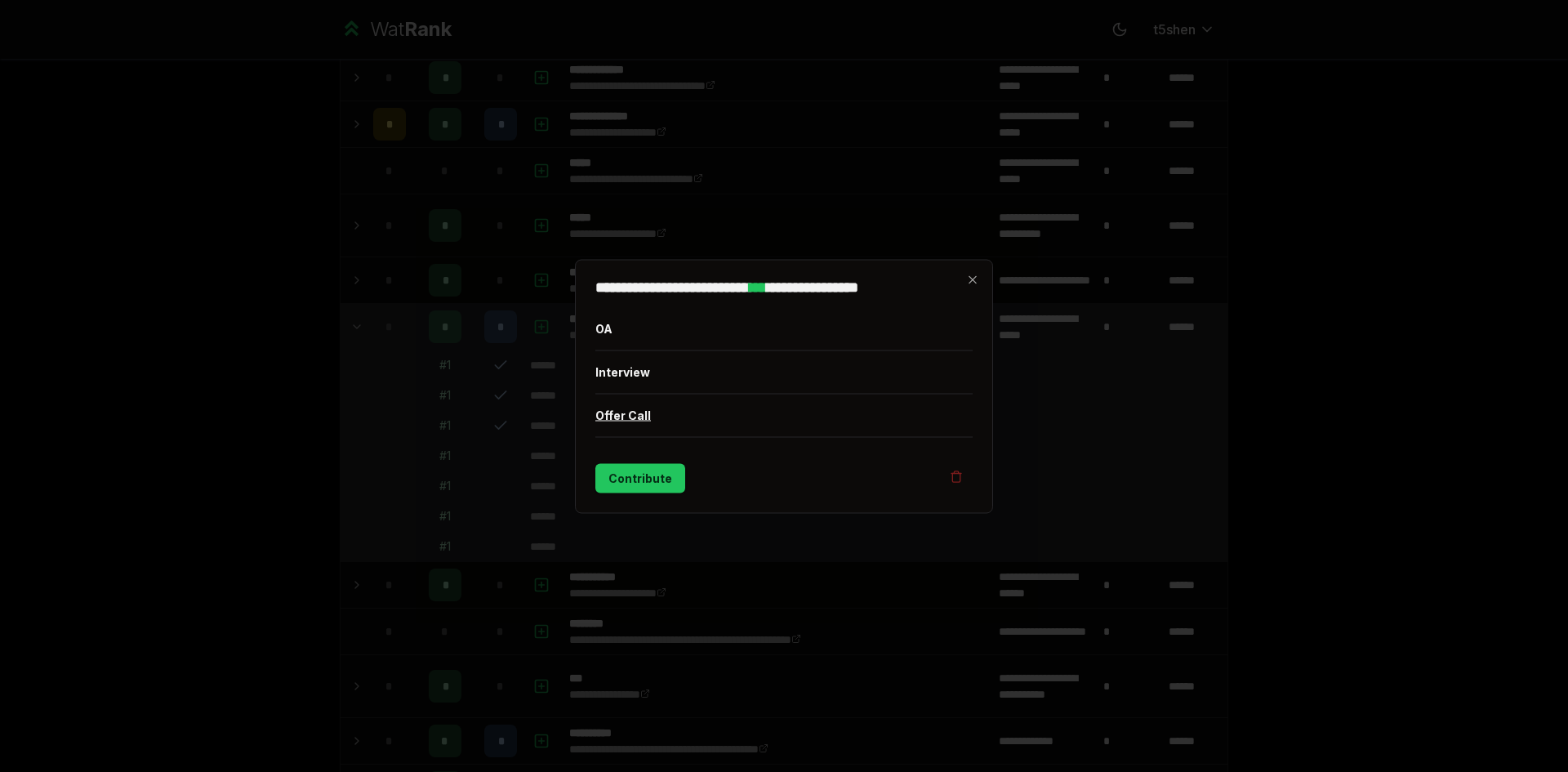
click at [643, 419] on button "Offer Call" at bounding box center [784, 415] width 378 height 43
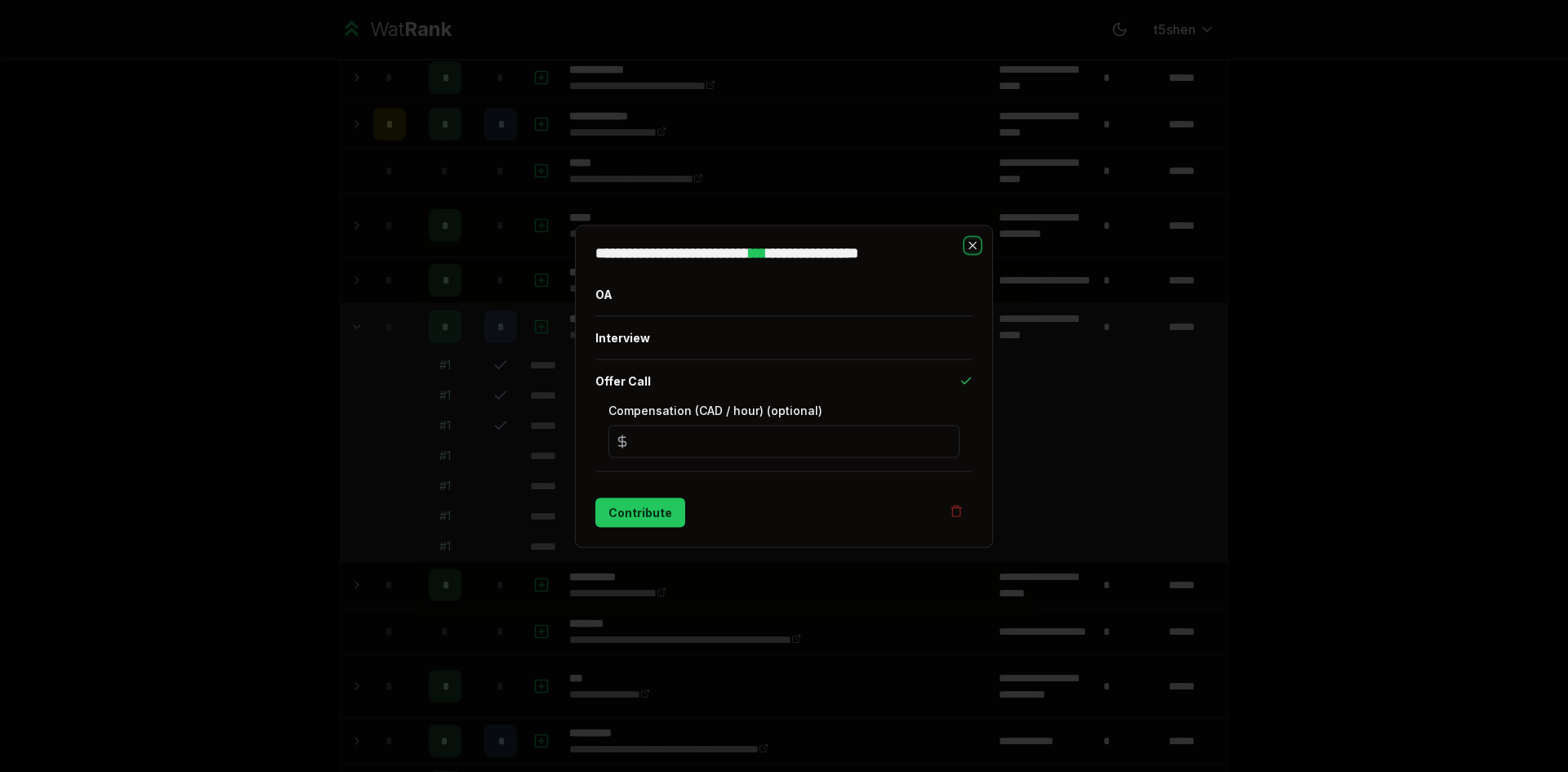
click at [969, 245] on icon "button" at bounding box center [972, 244] width 13 height 13
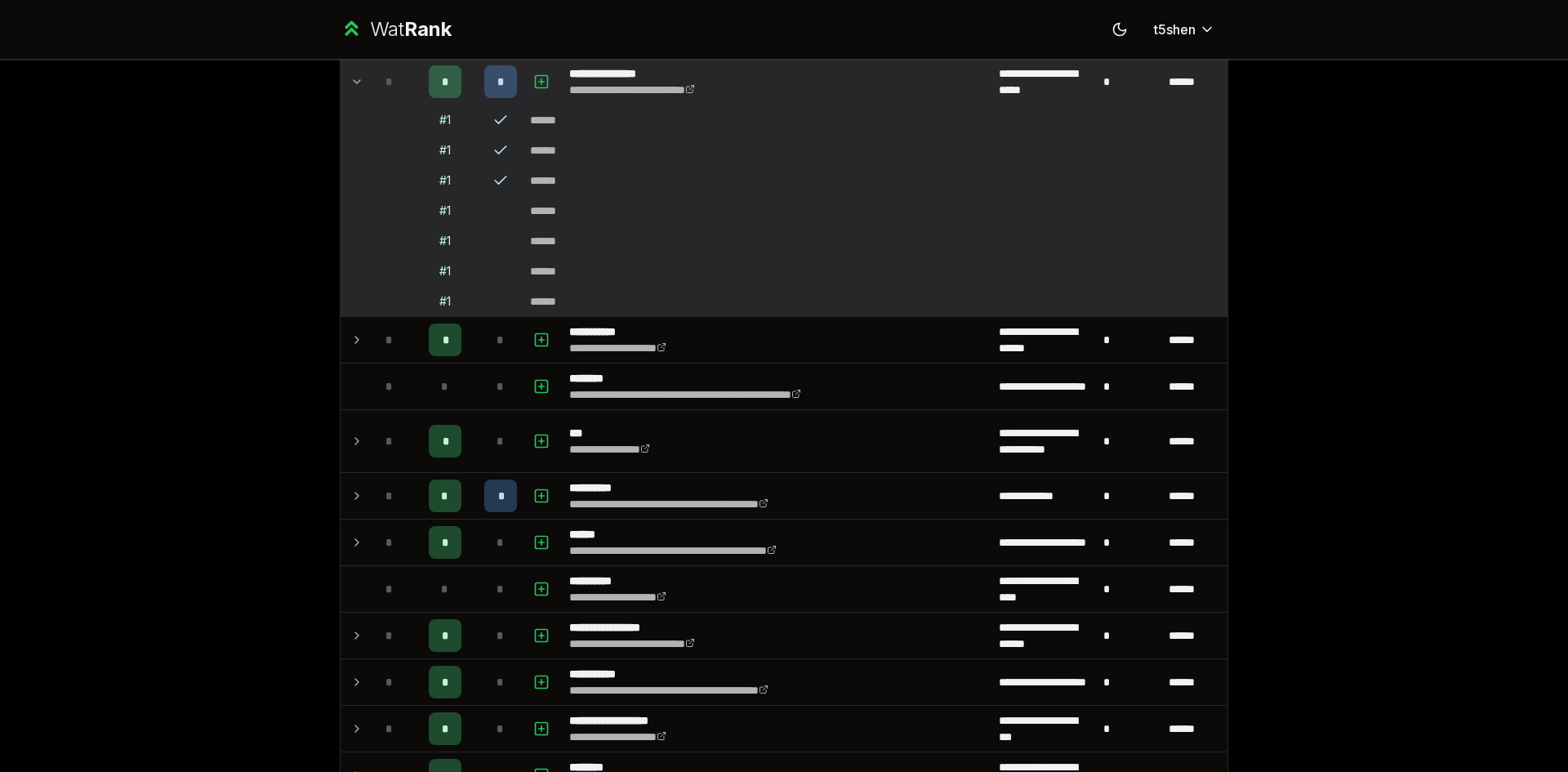
drag, startPoint x: 215, startPoint y: 318, endPoint x: 221, endPoint y: 345, distance: 27.7
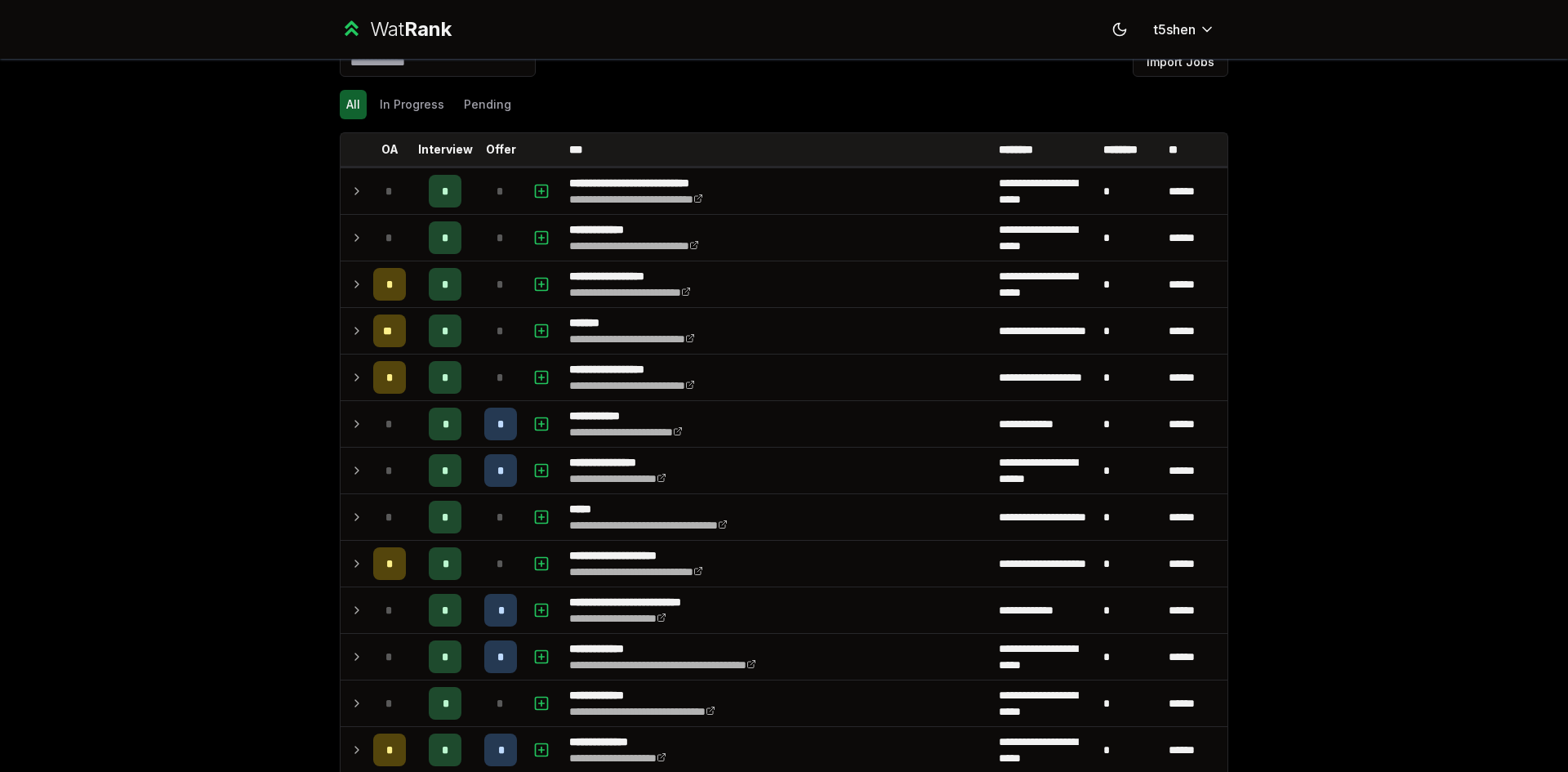
scroll to position [0, 0]
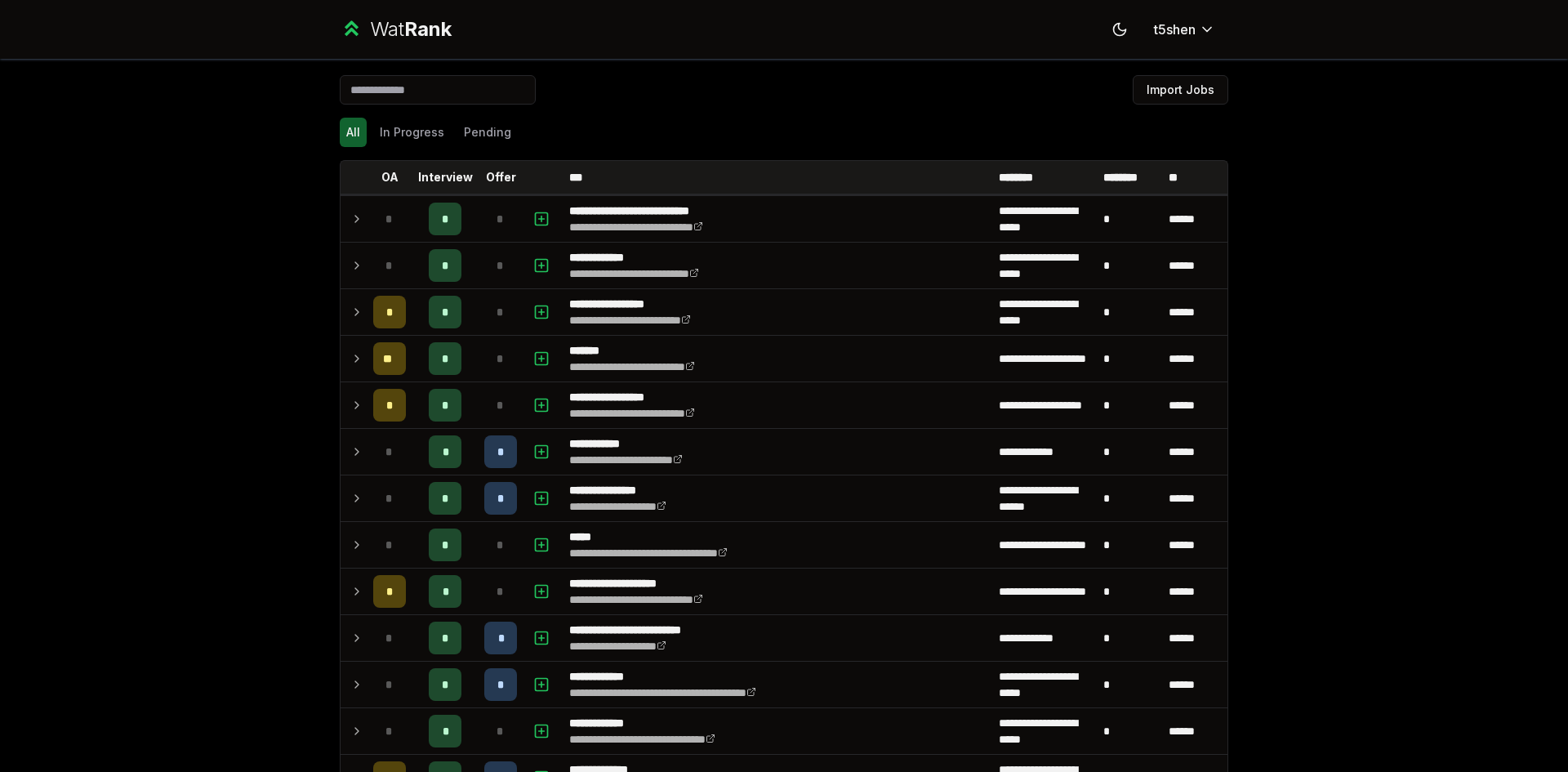
drag, startPoint x: 232, startPoint y: 424, endPoint x: 184, endPoint y: 404, distance: 52.0
click at [184, 404] on div "**********" at bounding box center [784, 386] width 1568 height 772
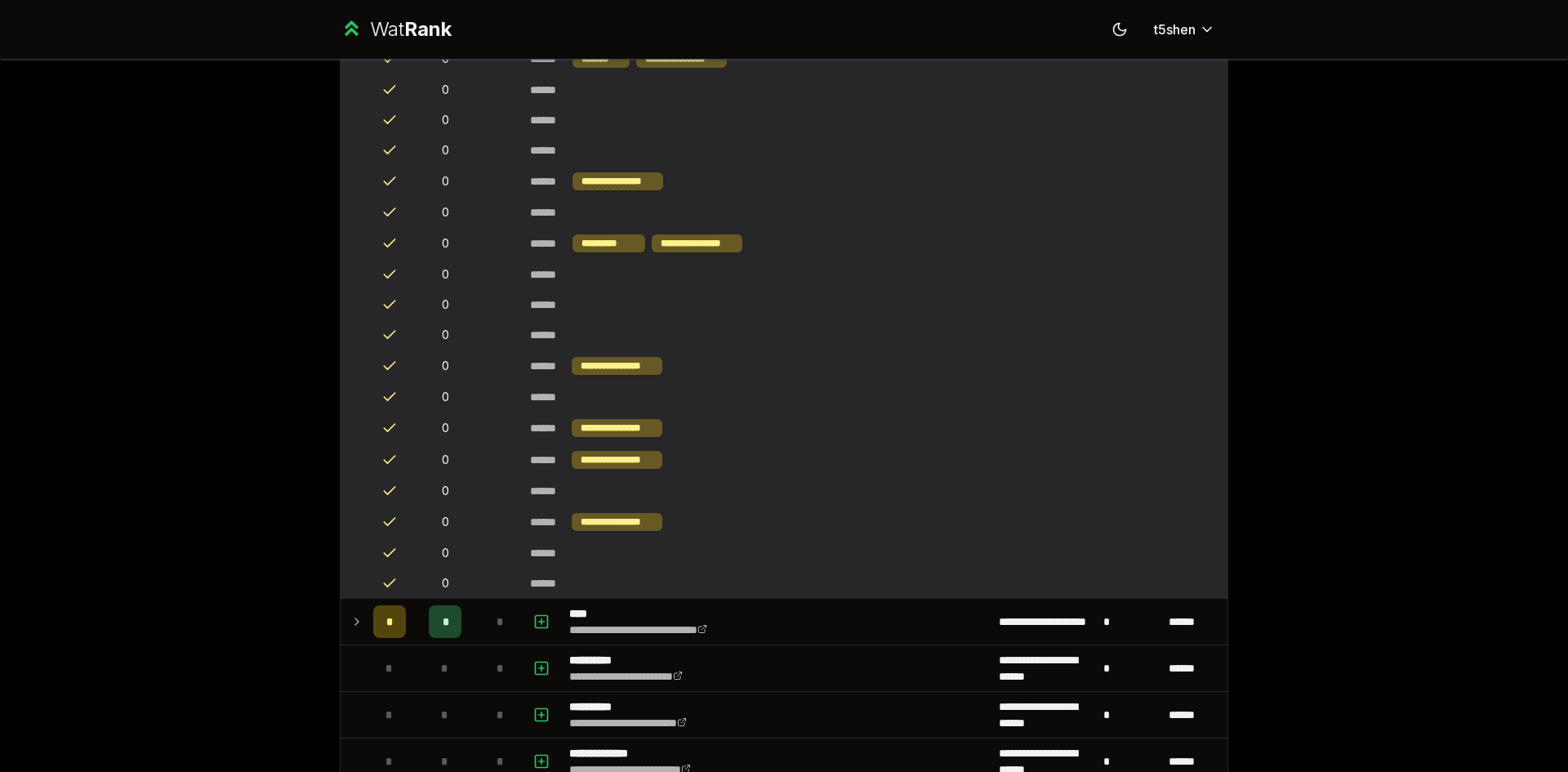
scroll to position [2874, 0]
